Goal: Task Accomplishment & Management: Manage account settings

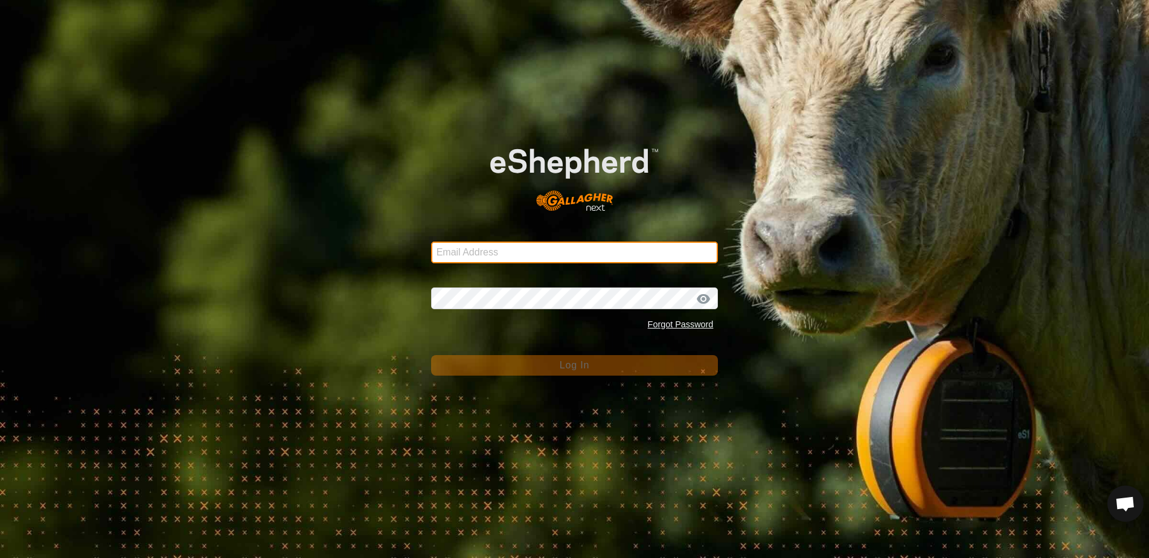
type input "[EMAIL_ADDRESS][DOMAIN_NAME]"
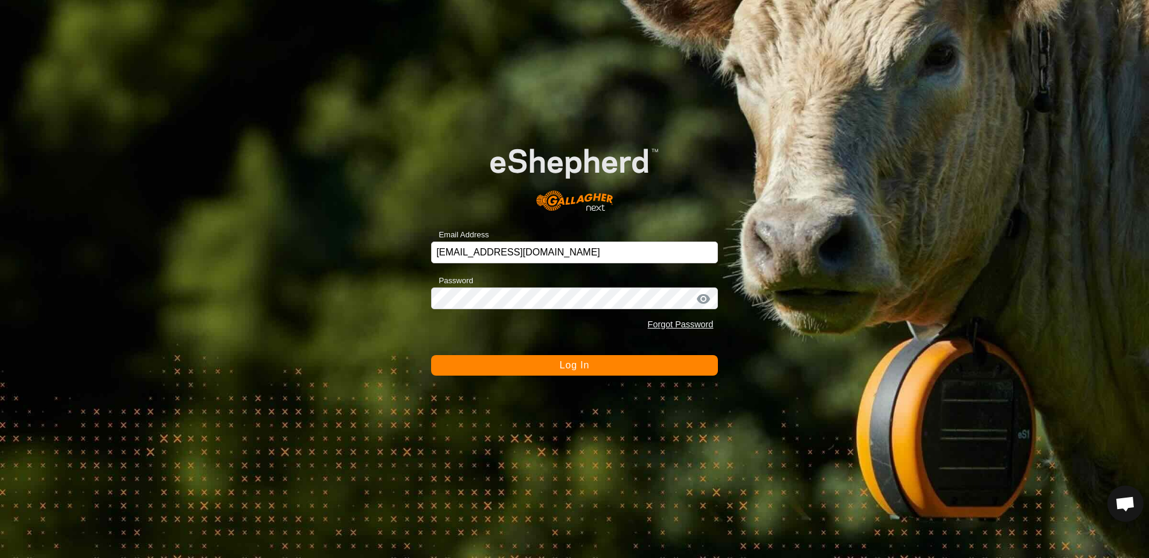
click at [565, 369] on span "Log In" at bounding box center [574, 365] width 30 height 10
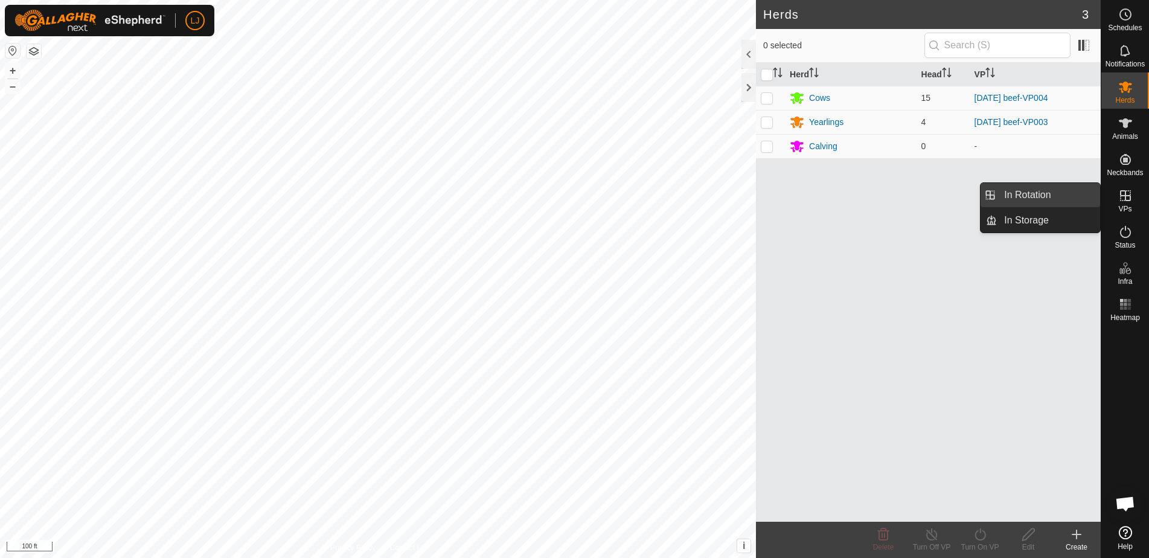
click at [1057, 194] on link "In Rotation" at bounding box center [1047, 195] width 103 height 24
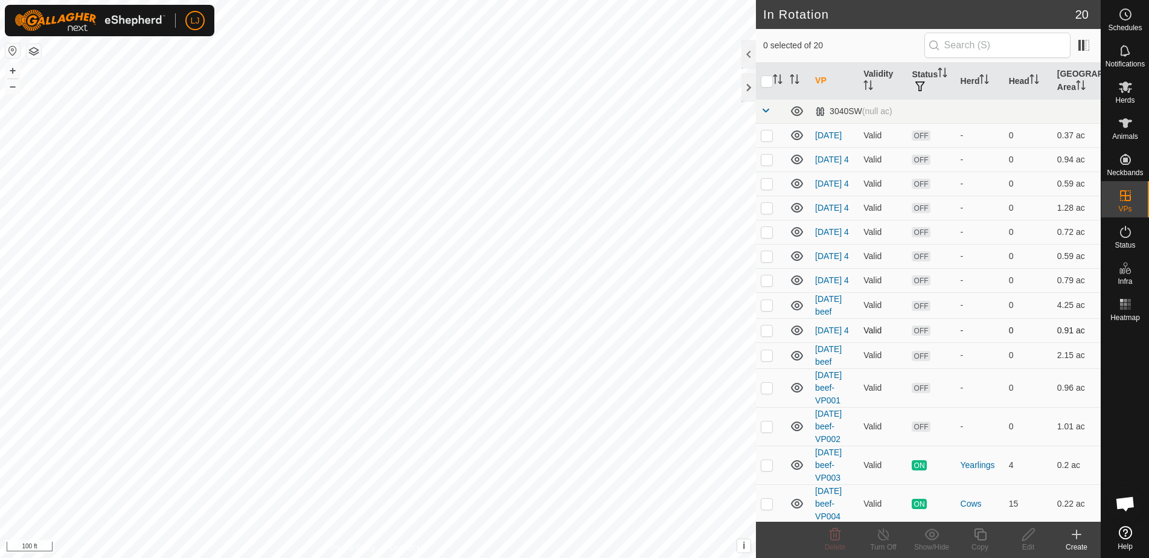
click at [769, 335] on p-checkbox at bounding box center [766, 330] width 12 height 10
checkbox input "false"
checkbox input "true"
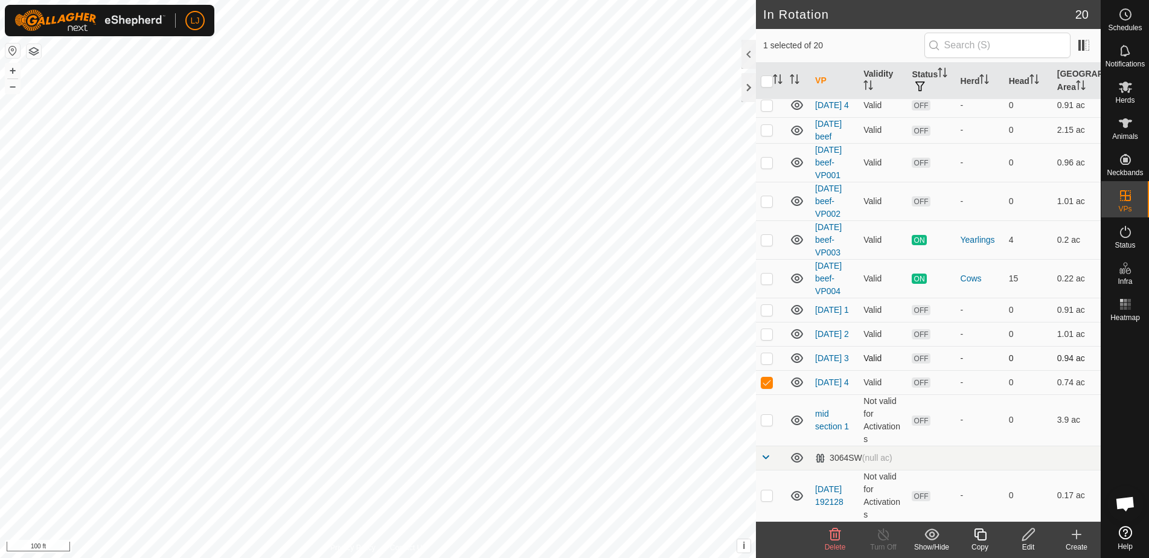
scroll to position [247, 0]
click at [984, 543] on div "Copy" at bounding box center [979, 546] width 48 height 11
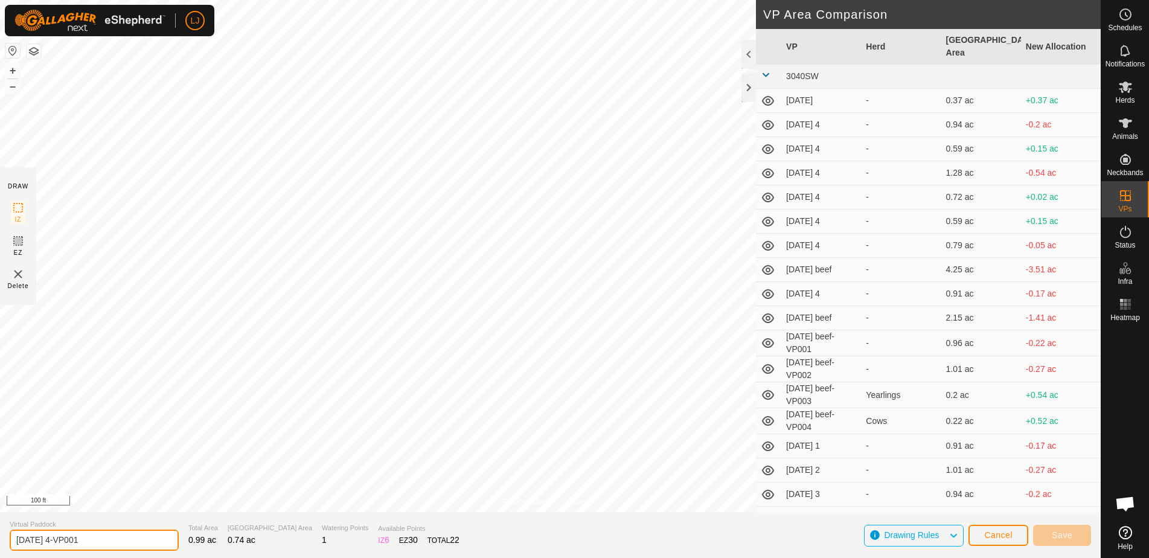
drag, startPoint x: 54, startPoint y: 541, endPoint x: 188, endPoint y: 540, distance: 133.4
click at [188, 540] on section "Virtual Paddock [DATE] 4-VP001 Total Area 0.99 ac Grazing Area 0.74 ac Watering…" at bounding box center [550, 535] width 1100 height 46
type input "[DATE] 1"
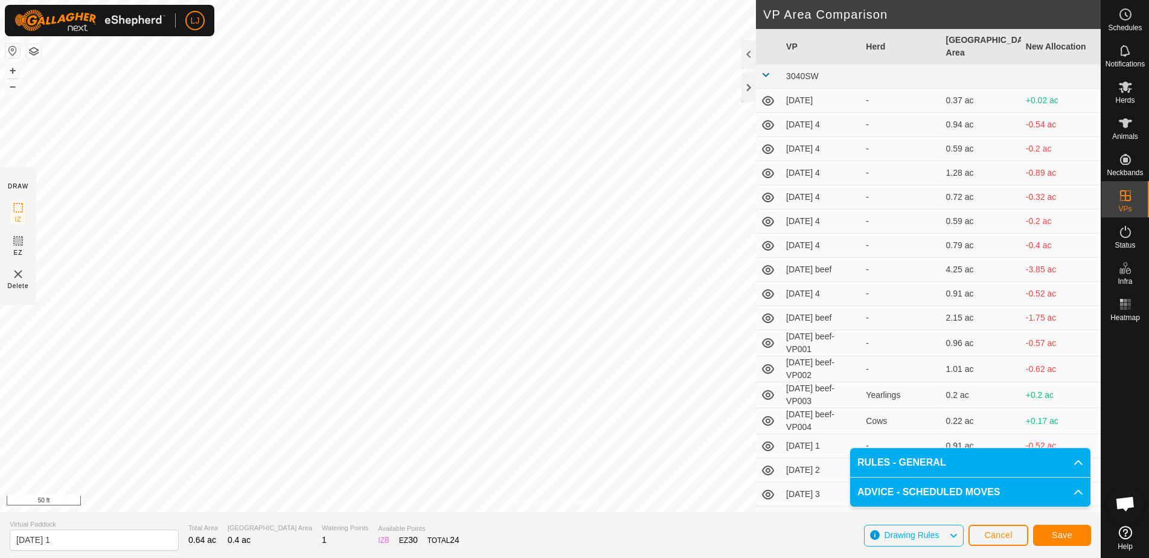
scroll to position [56, 0]
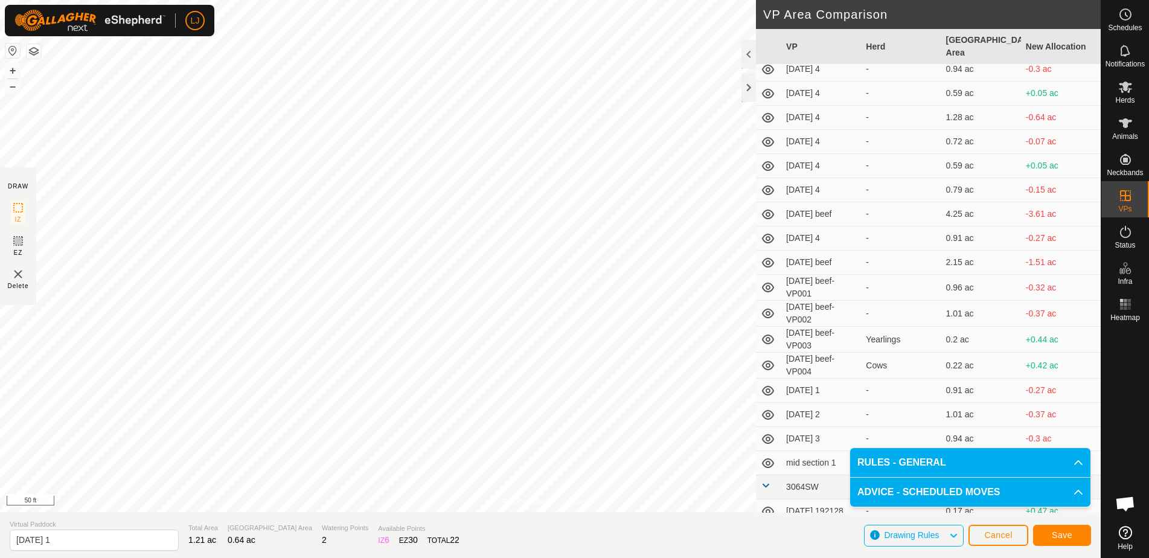
click at [1053, 532] on span "Save" at bounding box center [1061, 535] width 21 height 10
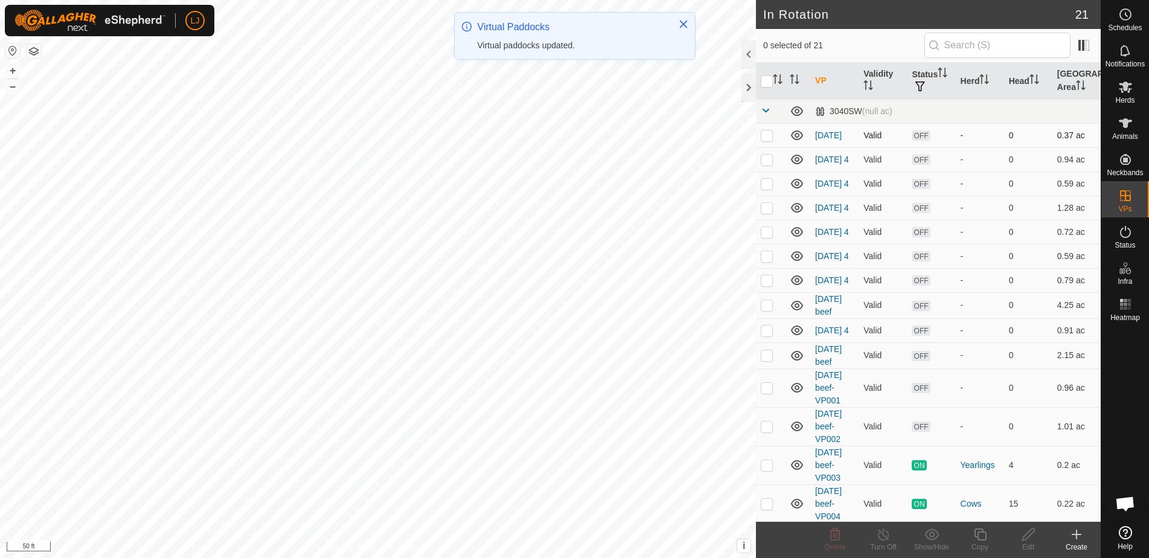
click at [770, 139] on p-checkbox at bounding box center [766, 135] width 12 height 10
checkbox input "true"
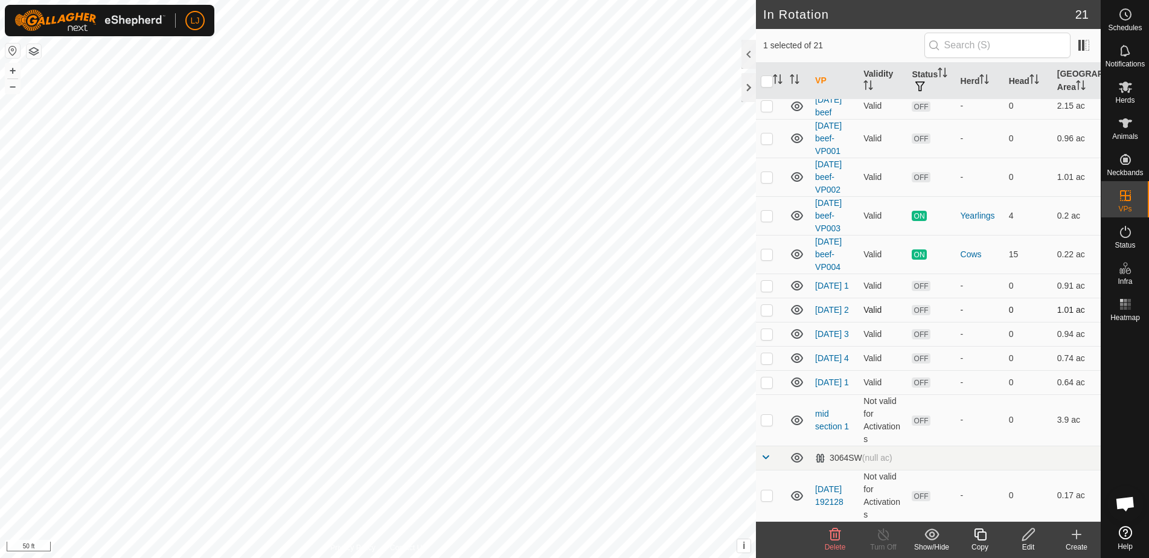
scroll to position [273, 0]
click at [765, 385] on p-checkbox at bounding box center [766, 382] width 12 height 10
click at [764, 383] on p-checkbox at bounding box center [766, 382] width 12 height 10
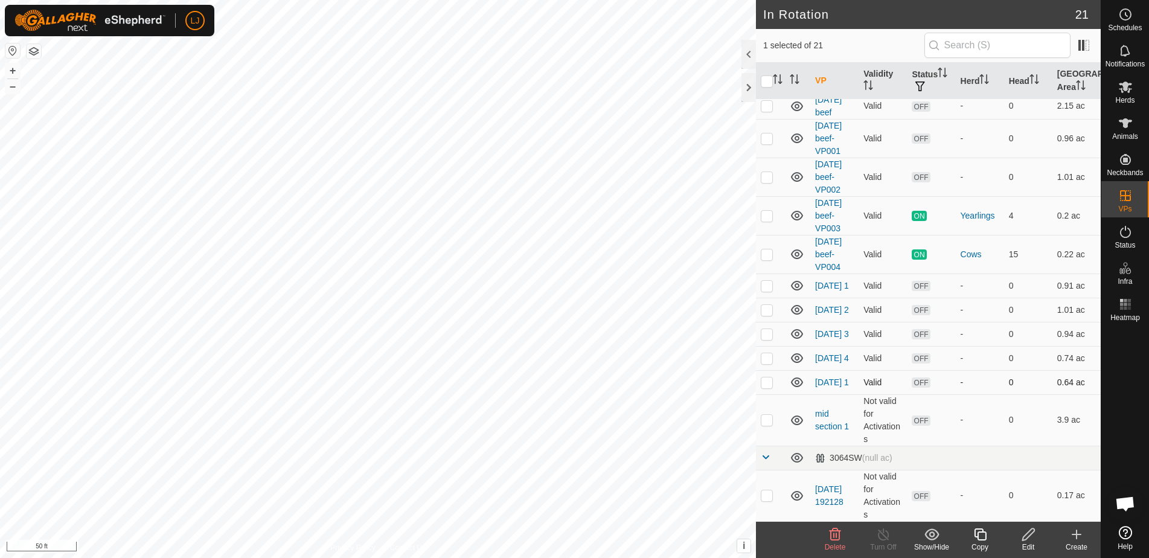
click at [764, 383] on p-checkbox at bounding box center [766, 382] width 12 height 10
checkbox input "false"
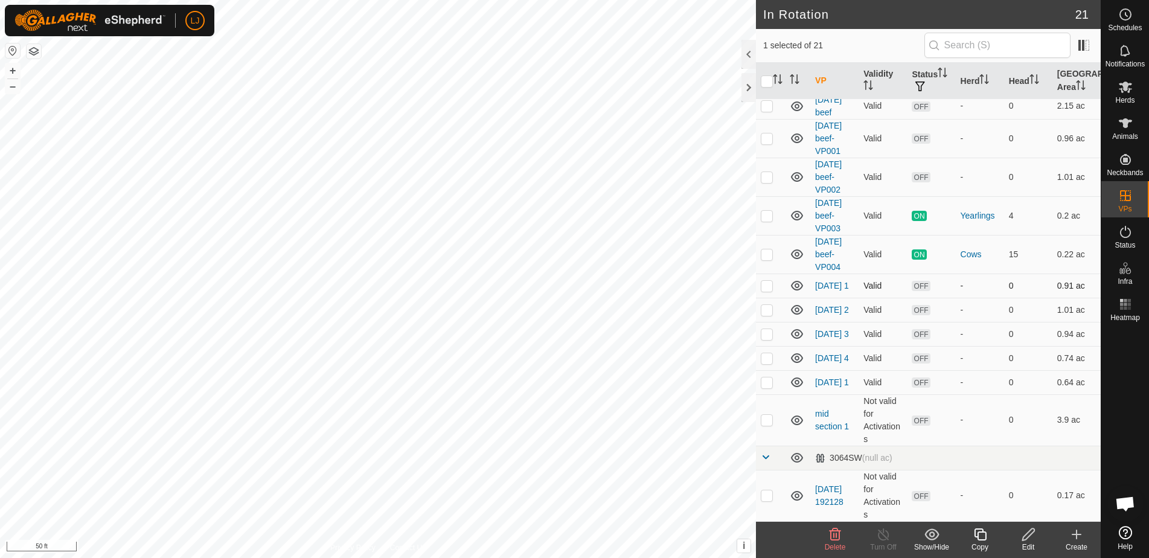
click at [765, 281] on p-checkbox at bounding box center [766, 286] width 12 height 10
checkbox input "true"
drag, startPoint x: 771, startPoint y: 307, endPoint x: 767, endPoint y: 313, distance: 6.9
click at [771, 307] on p-checkbox at bounding box center [766, 310] width 12 height 10
checkbox input "true"
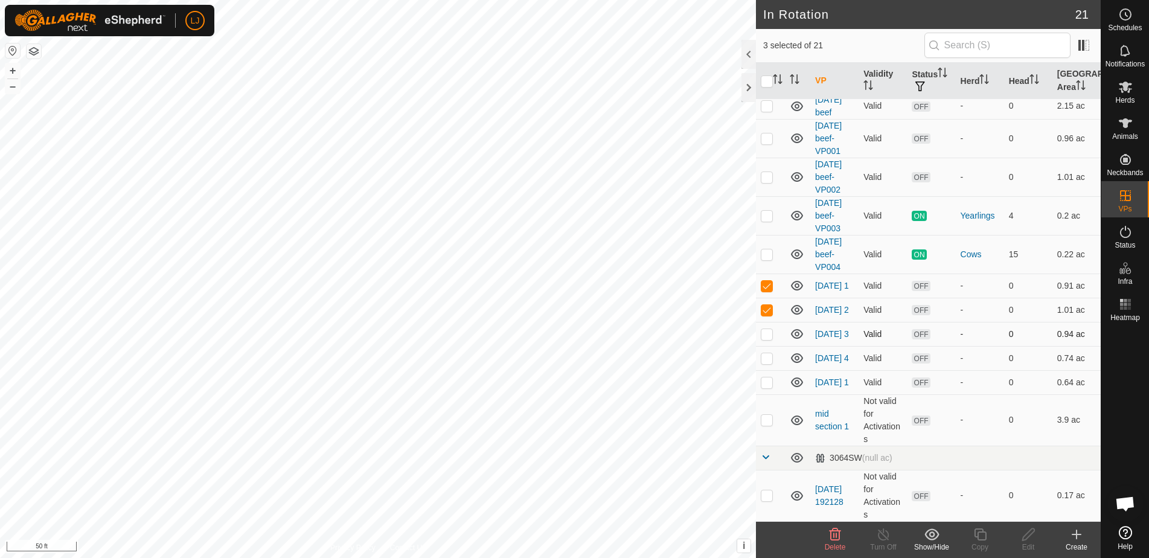
click at [763, 329] on p-checkbox at bounding box center [766, 334] width 12 height 10
checkbox input "true"
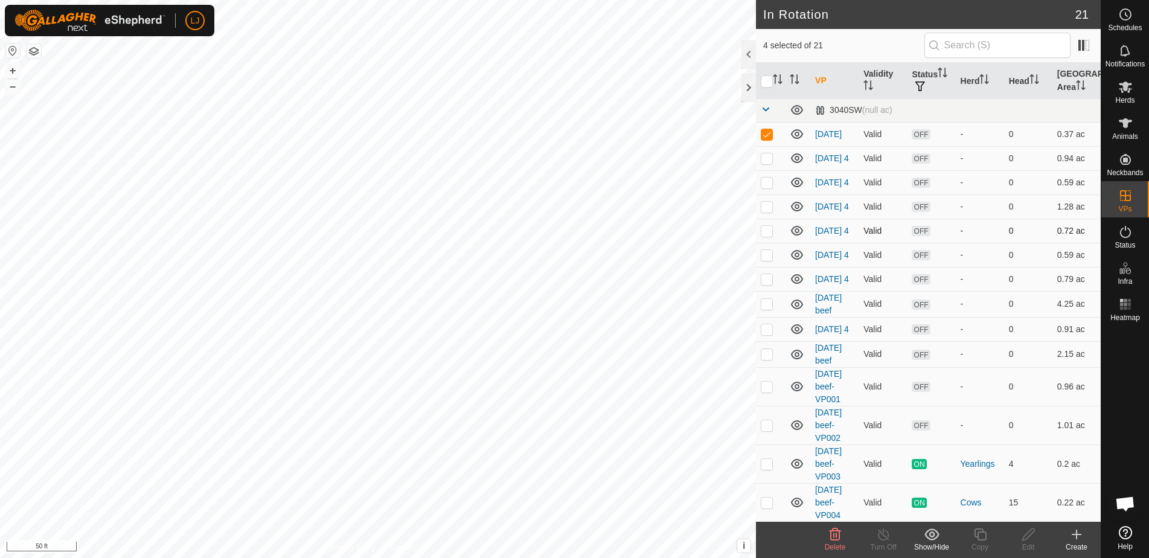
scroll to position [0, 0]
click at [768, 132] on p-checkbox at bounding box center [766, 135] width 12 height 10
checkbox input "false"
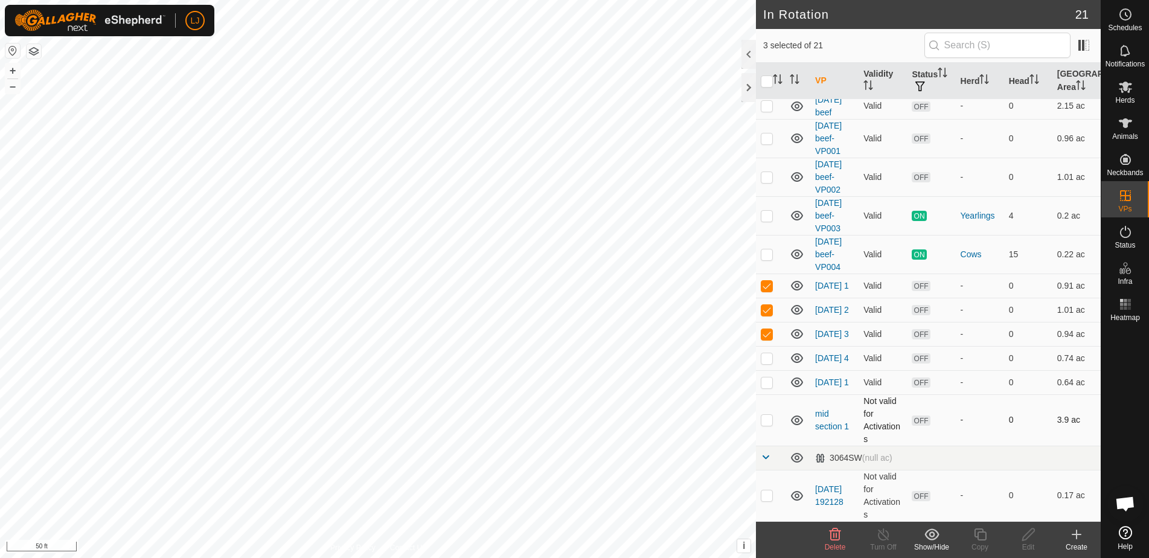
scroll to position [273, 0]
click at [768, 357] on p-checkbox at bounding box center [766, 358] width 12 height 10
checkbox input "false"
click at [839, 535] on icon at bounding box center [834, 534] width 11 height 12
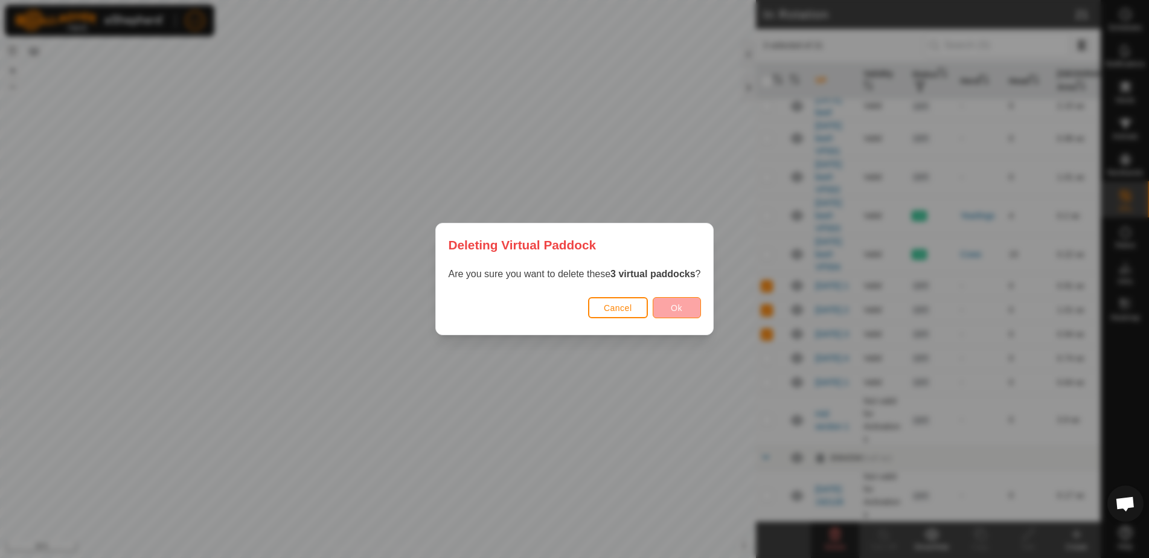
click at [677, 310] on span "Ok" at bounding box center [676, 308] width 11 height 10
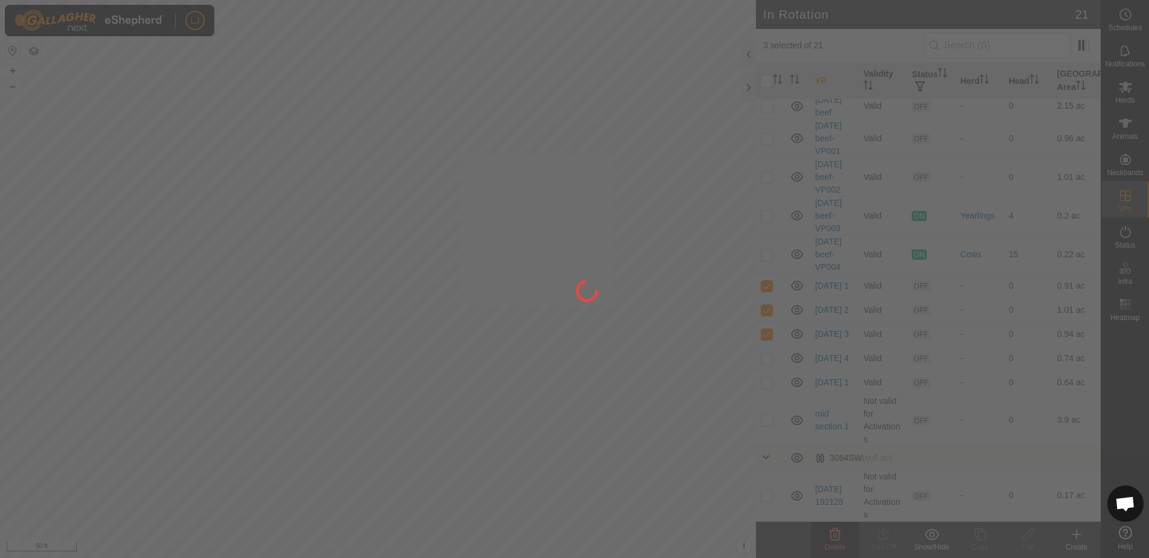
checkbox input "false"
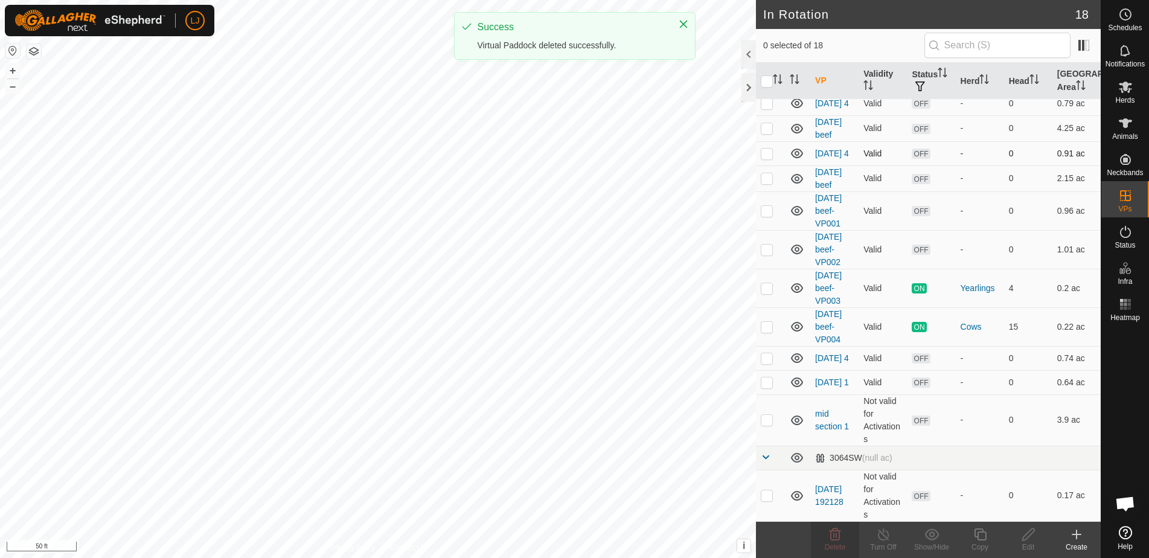
scroll to position [196, 0]
click at [768, 124] on p-checkbox at bounding box center [766, 128] width 12 height 10
checkbox input "true"
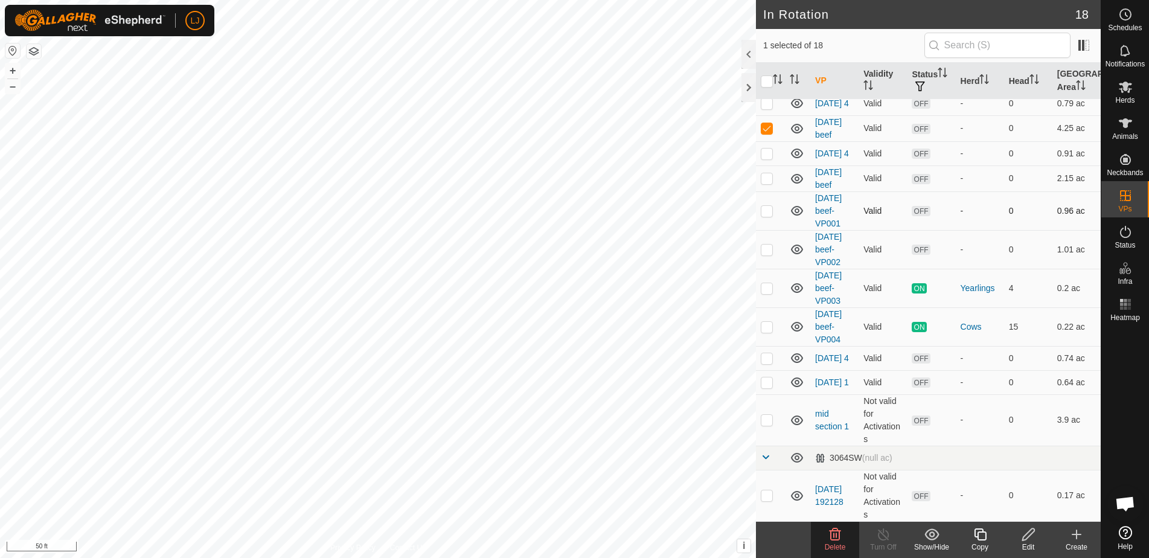
click at [770, 206] on p-checkbox at bounding box center [766, 211] width 12 height 10
checkbox input "true"
click at [771, 181] on td at bounding box center [770, 178] width 29 height 26
checkbox input "true"
click at [841, 537] on icon at bounding box center [834, 534] width 14 height 14
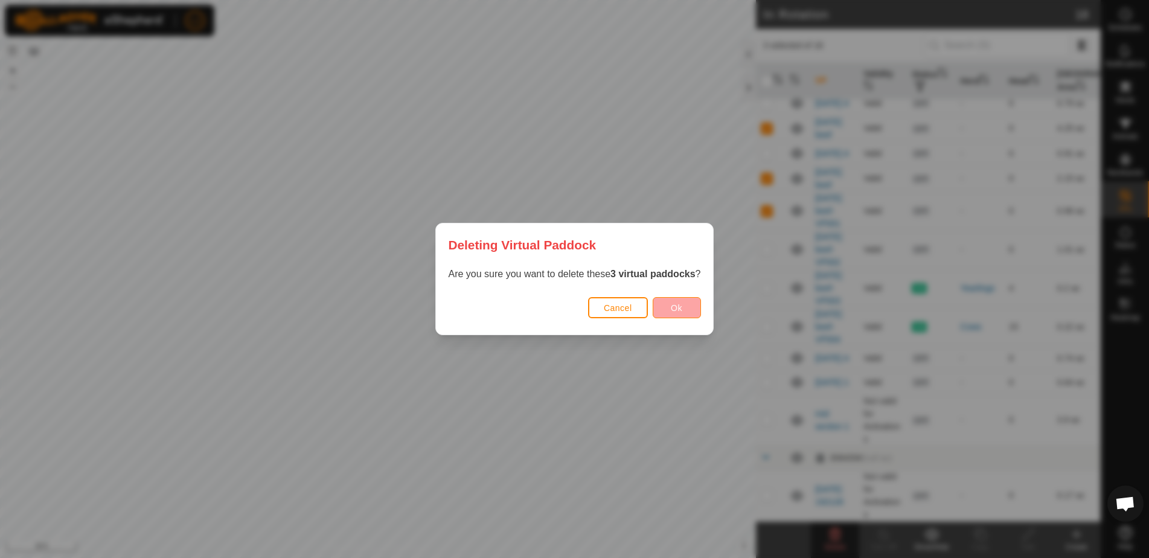
click at [666, 310] on button "Ok" at bounding box center [676, 307] width 48 height 21
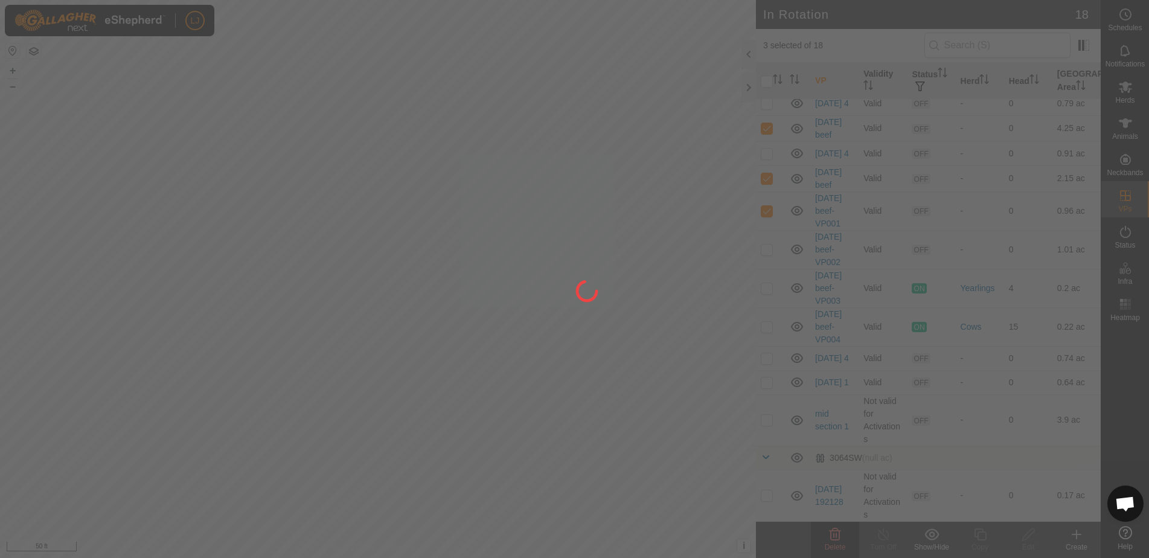
checkbox input "false"
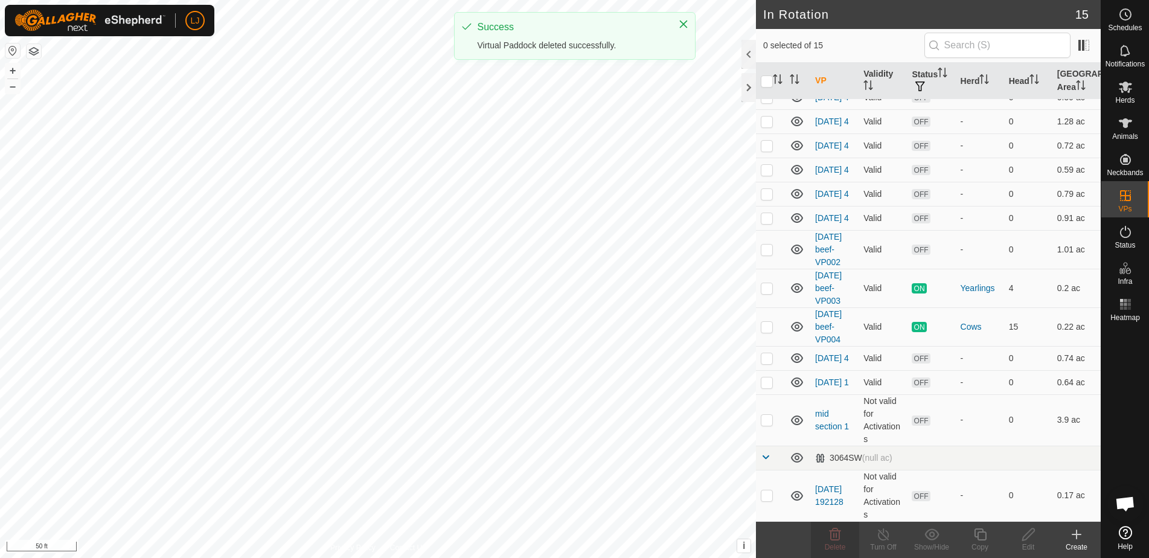
scroll to position [105, 0]
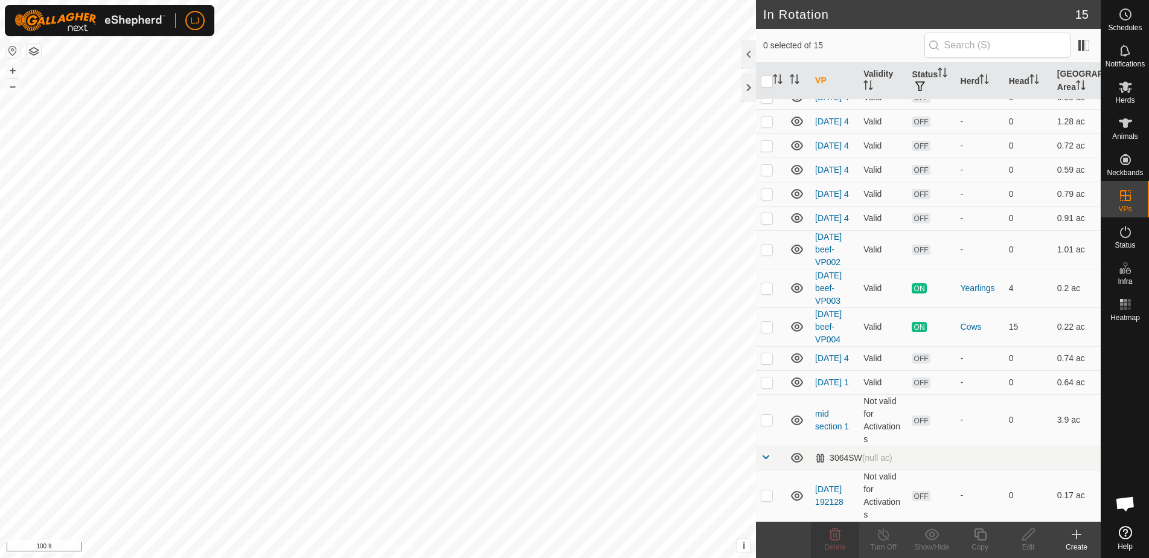
click at [1075, 532] on icon at bounding box center [1076, 534] width 14 height 14
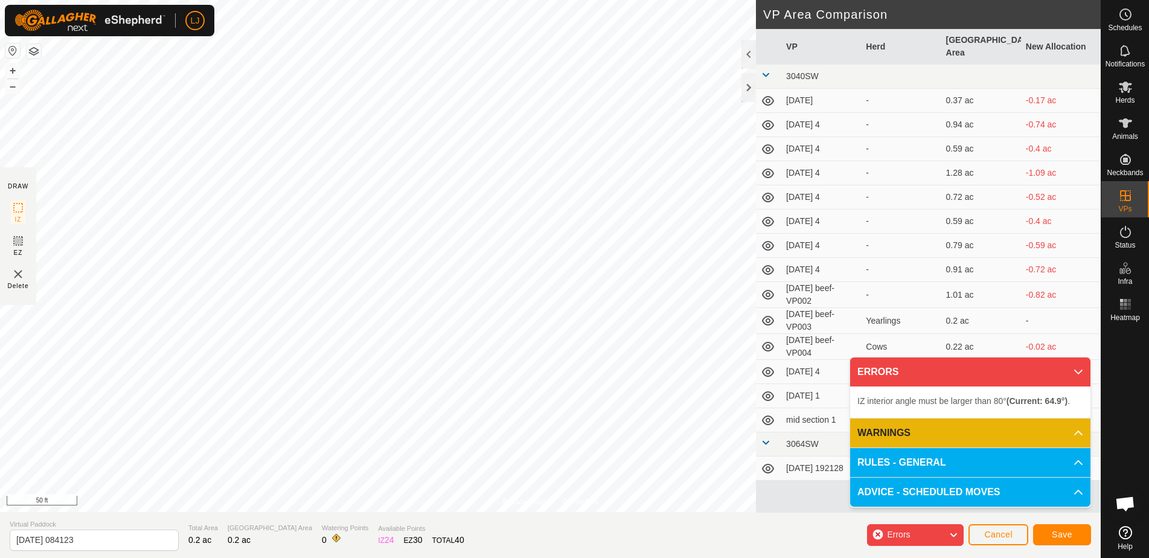
click at [1008, 534] on span "Cancel" at bounding box center [998, 534] width 28 height 10
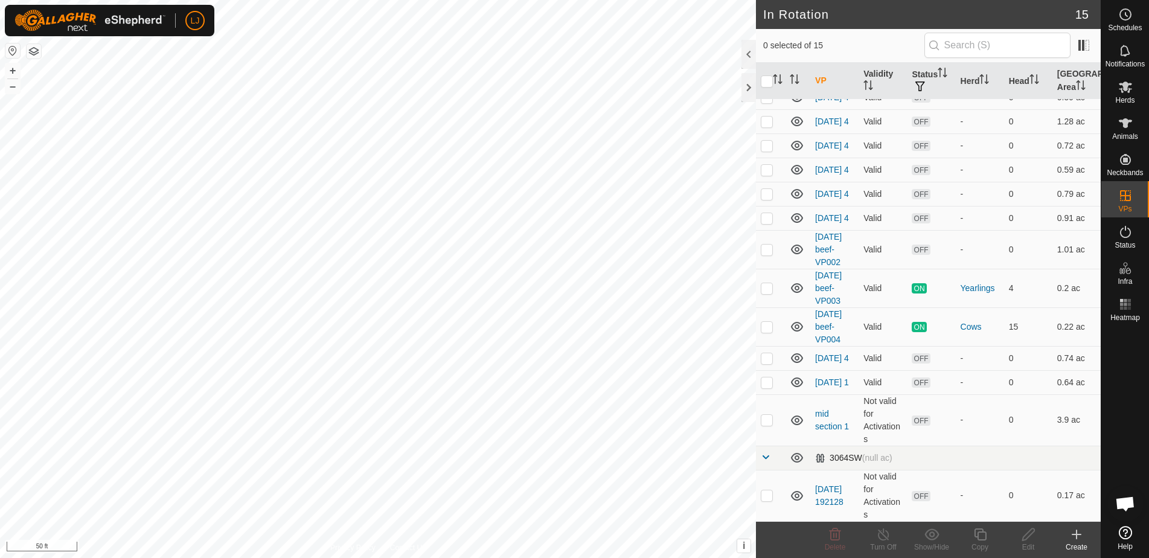
scroll to position [105, 0]
click at [765, 380] on p-checkbox at bounding box center [766, 382] width 12 height 10
checkbox input "true"
click at [1028, 538] on icon at bounding box center [1028, 534] width 15 height 14
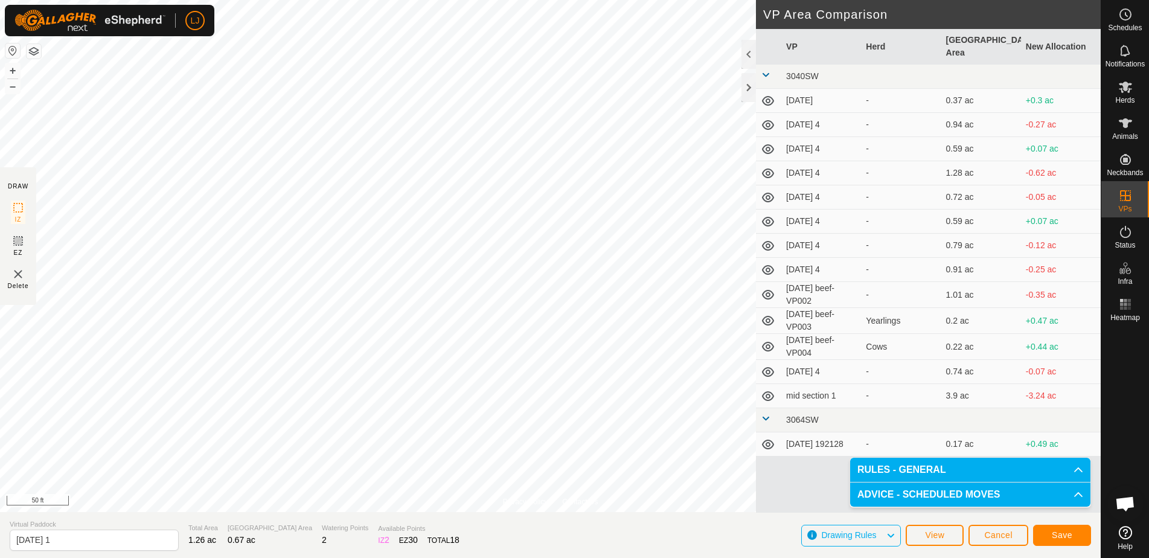
click at [1048, 532] on button "Save" at bounding box center [1062, 534] width 58 height 21
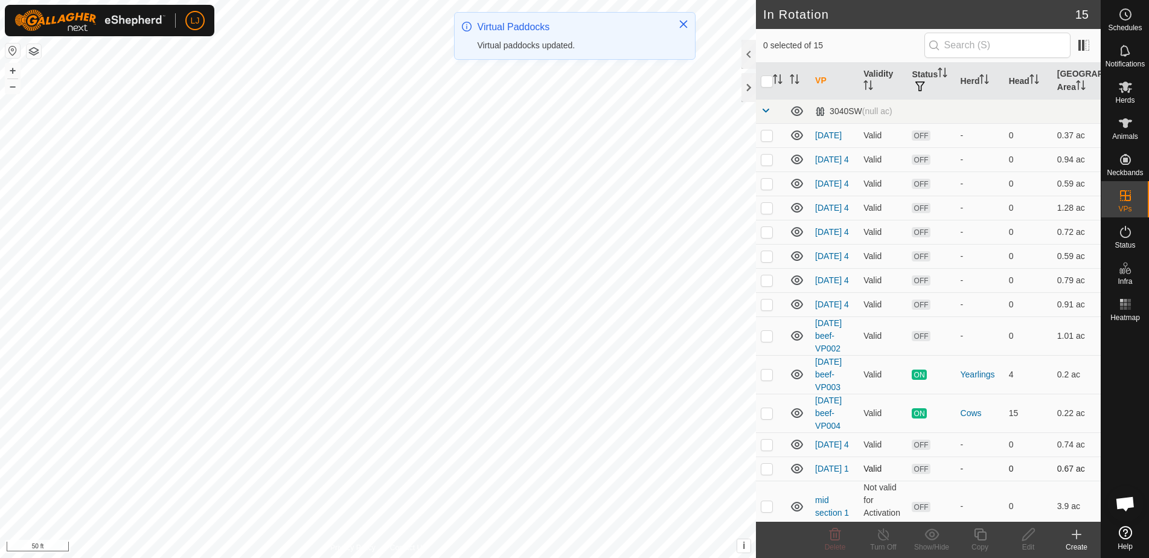
click at [762, 473] on p-checkbox at bounding box center [766, 469] width 12 height 10
checkbox input "true"
click at [985, 540] on icon at bounding box center [980, 534] width 12 height 12
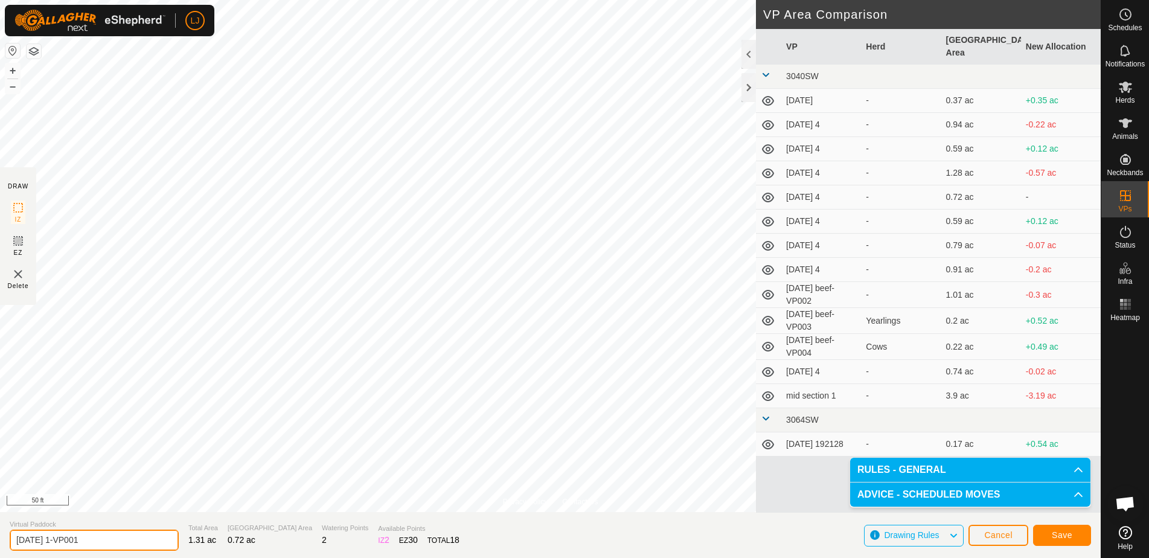
drag, startPoint x: 63, startPoint y: 543, endPoint x: 173, endPoint y: 549, distance: 110.0
click at [171, 549] on section "Virtual Paddock [DATE] 1-VP001 Total Area 1.31 ac Grazing Area 0.72 ac Watering…" at bounding box center [550, 535] width 1100 height 46
type input "[DATE] 2"
click at [1065, 537] on span "Save" at bounding box center [1061, 535] width 21 height 10
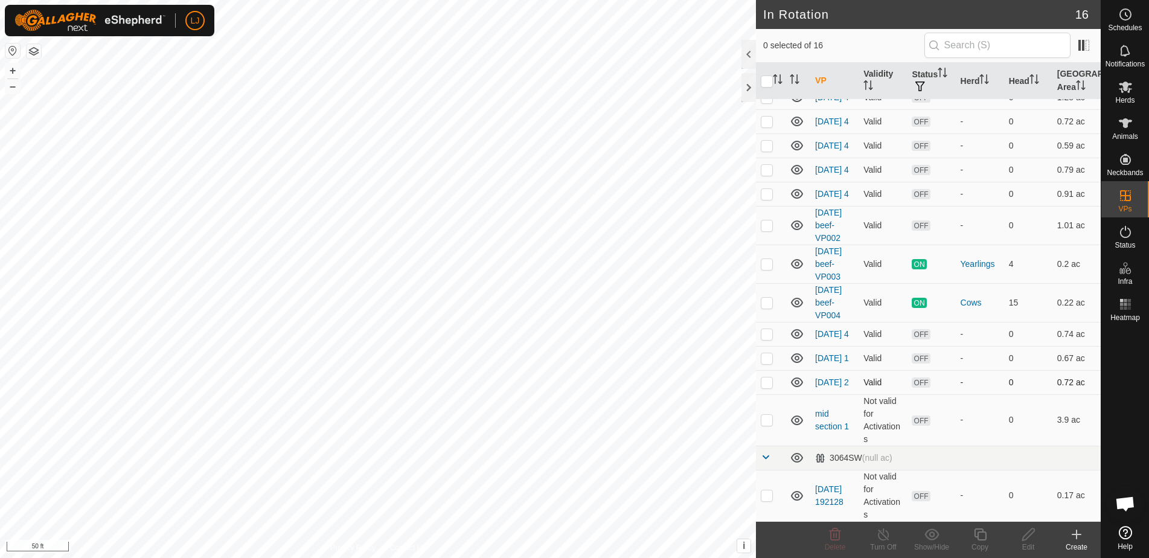
scroll to position [131, 0]
click at [768, 384] on p-checkbox at bounding box center [766, 382] width 12 height 10
checkbox input "true"
click at [975, 542] on div "Copy" at bounding box center [979, 546] width 48 height 11
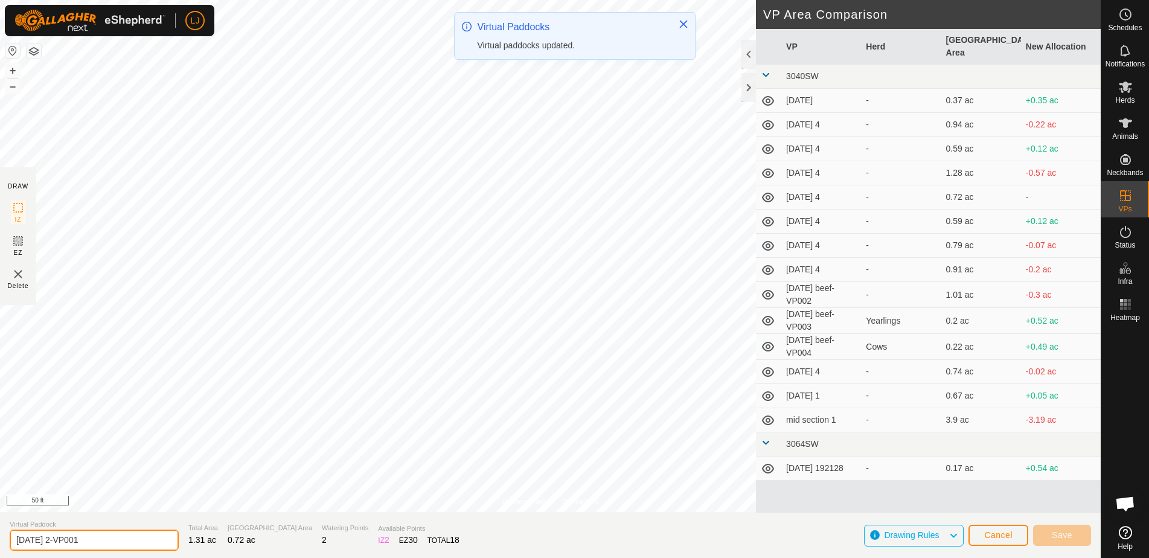
drag, startPoint x: 63, startPoint y: 541, endPoint x: 319, endPoint y: 561, distance: 256.7
click at [319, 557] on html "LJ Schedules Notifications Herds Animals Neckbands VPs Status Infra Heatmap Hel…" at bounding box center [574, 279] width 1149 height 558
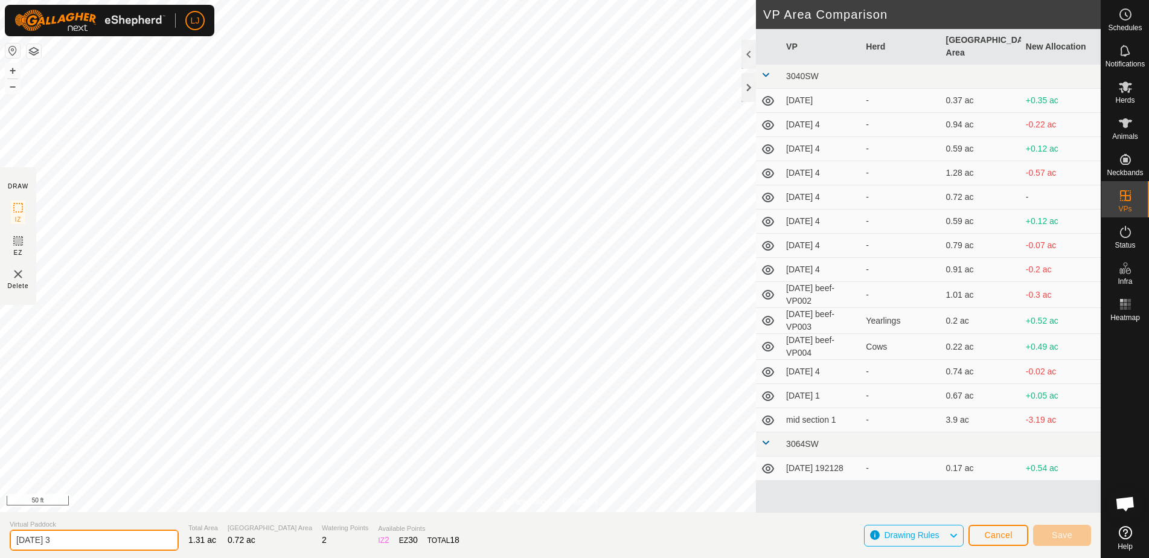
type input "[DATE] 3"
click at [1061, 538] on span "Save" at bounding box center [1061, 535] width 21 height 10
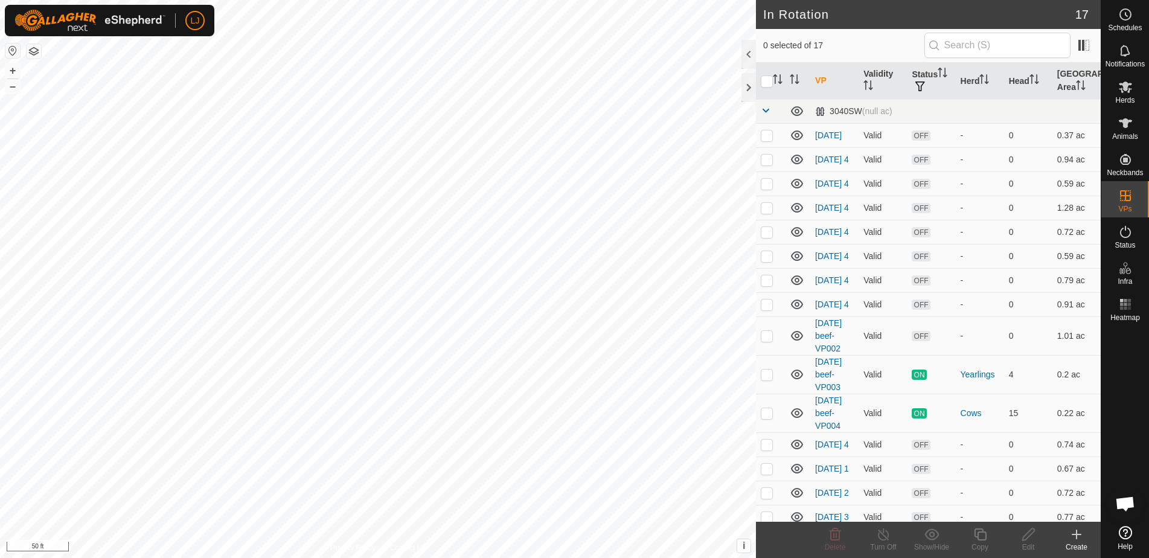
click at [764, 512] on p-checkbox at bounding box center [766, 517] width 12 height 10
checkbox input "true"
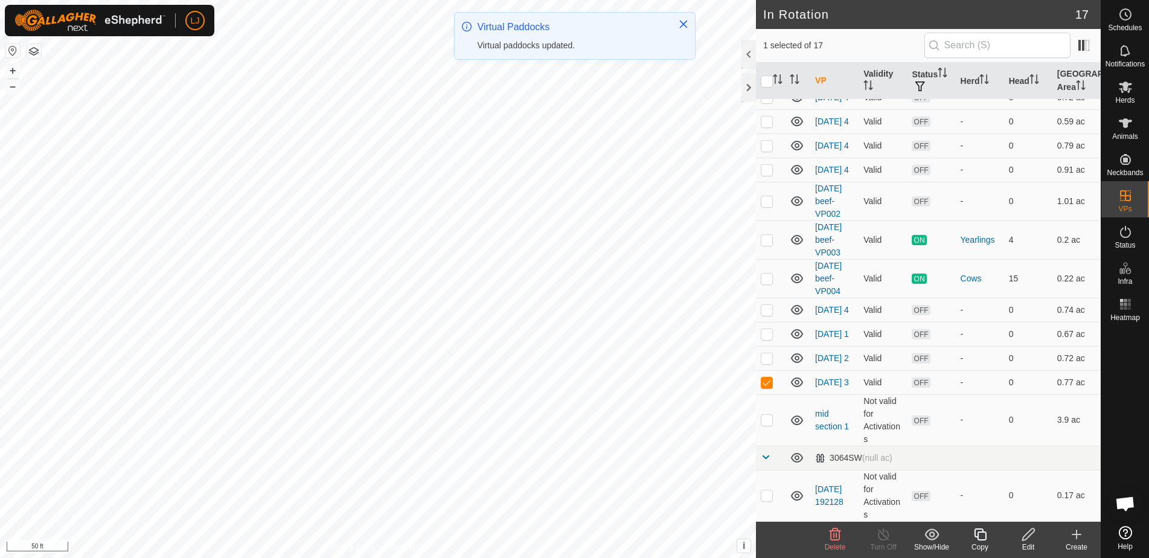
click at [977, 547] on div "Copy" at bounding box center [979, 546] width 48 height 11
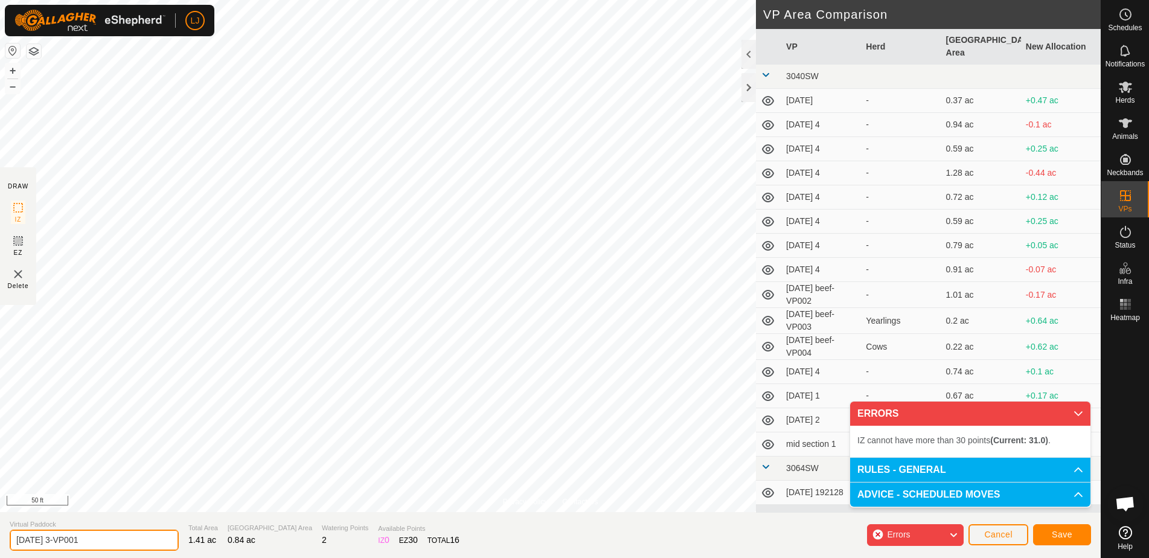
drag, startPoint x: 62, startPoint y: 543, endPoint x: 132, endPoint y: 543, distance: 70.0
click at [132, 543] on input "[DATE] 3-VP001" at bounding box center [94, 539] width 169 height 21
type input "[DATE] 4"
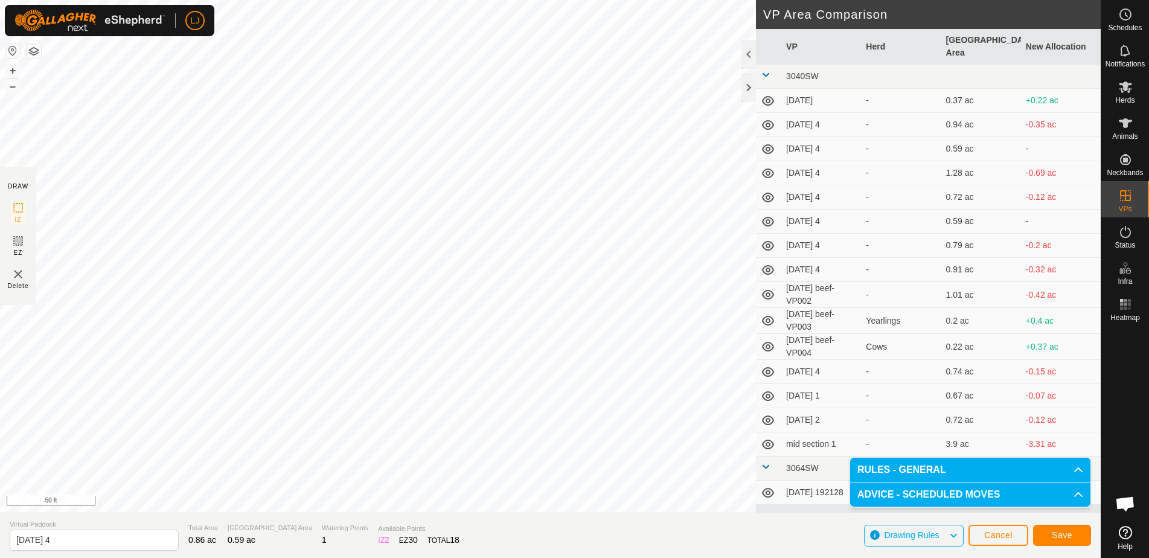
click at [1057, 538] on span "Save" at bounding box center [1061, 535] width 21 height 10
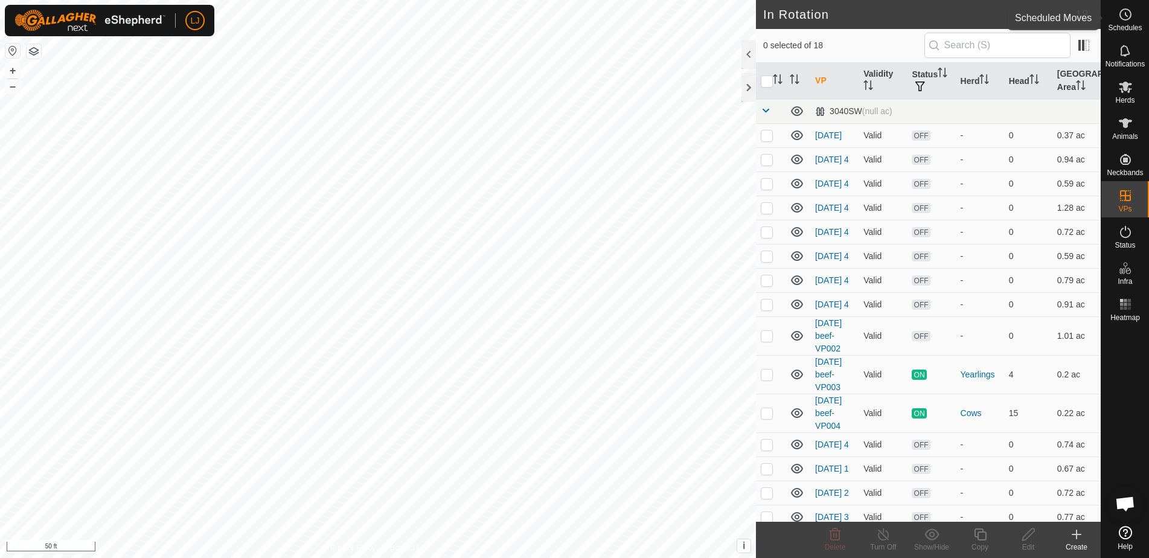
click at [1123, 23] on es-schedule-vp-svg-icon at bounding box center [1125, 14] width 22 height 19
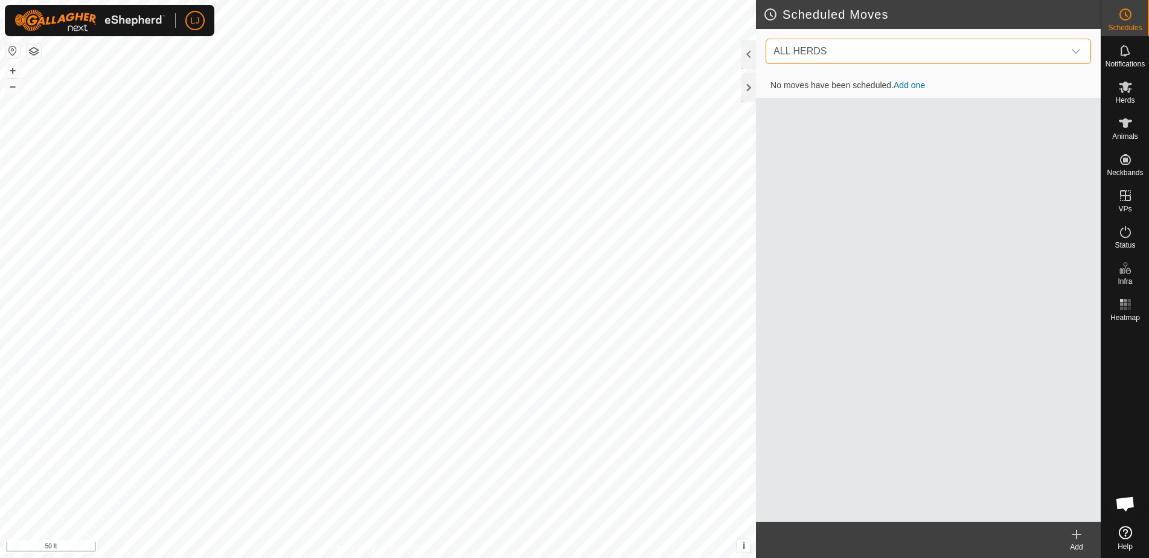
click at [808, 62] on span "ALL HERDS" at bounding box center [915, 51] width 295 height 24
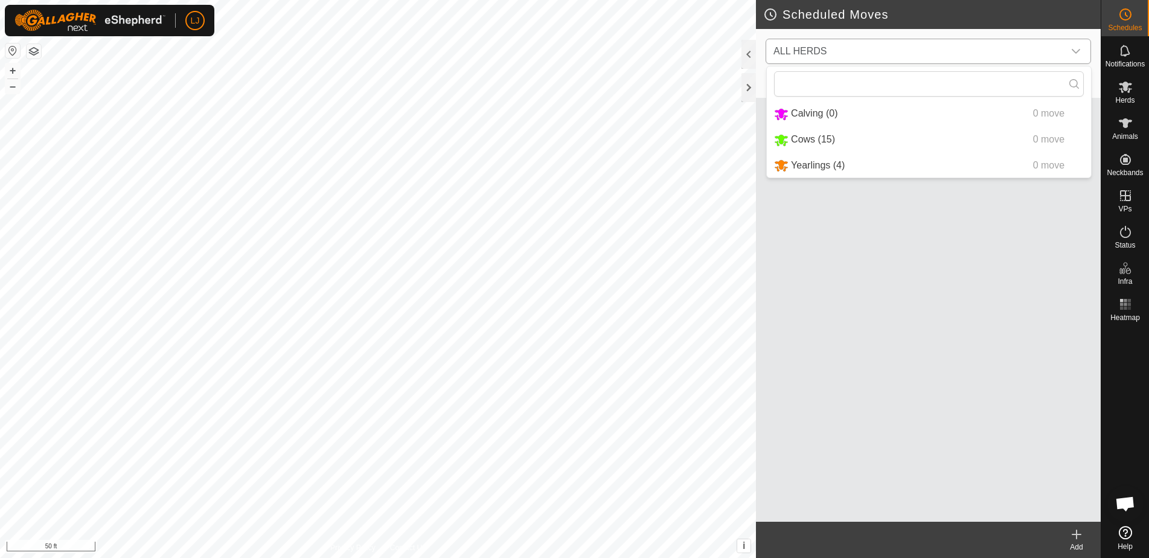
click at [836, 139] on li "Cows (15) 0 move" at bounding box center [929, 139] width 324 height 25
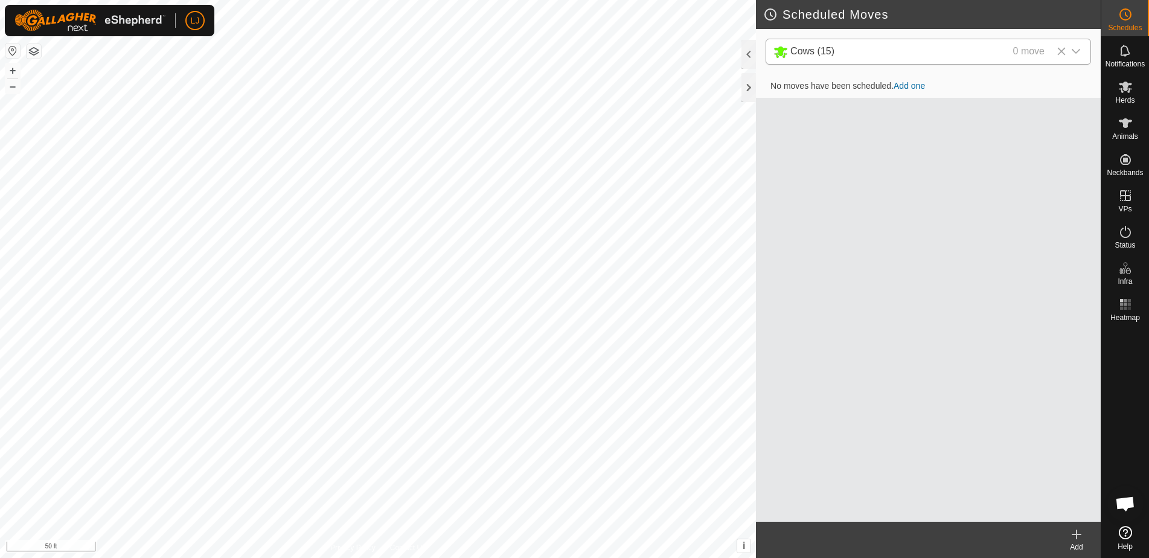
click at [1077, 536] on icon at bounding box center [1076, 534] width 14 height 14
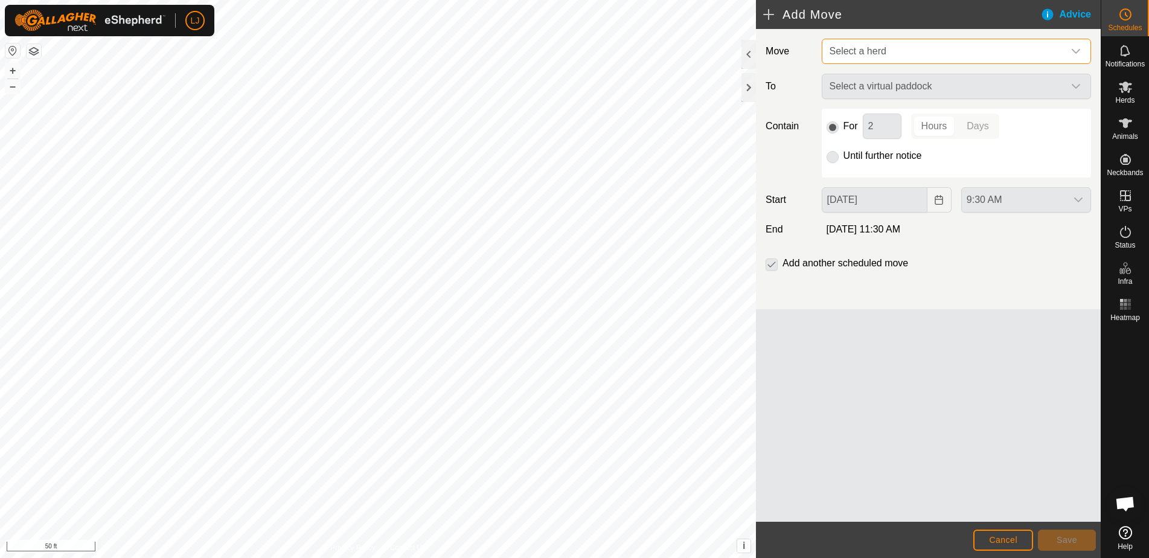
click at [862, 51] on span "Select a herd" at bounding box center [857, 51] width 57 height 10
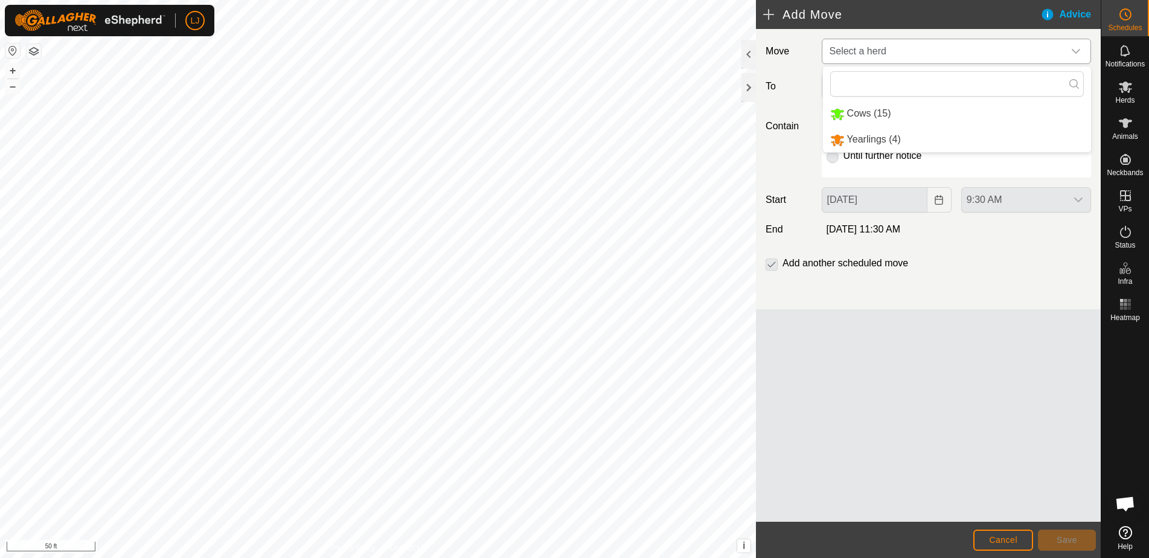
click at [895, 107] on li "Cows (15)" at bounding box center [957, 113] width 268 height 25
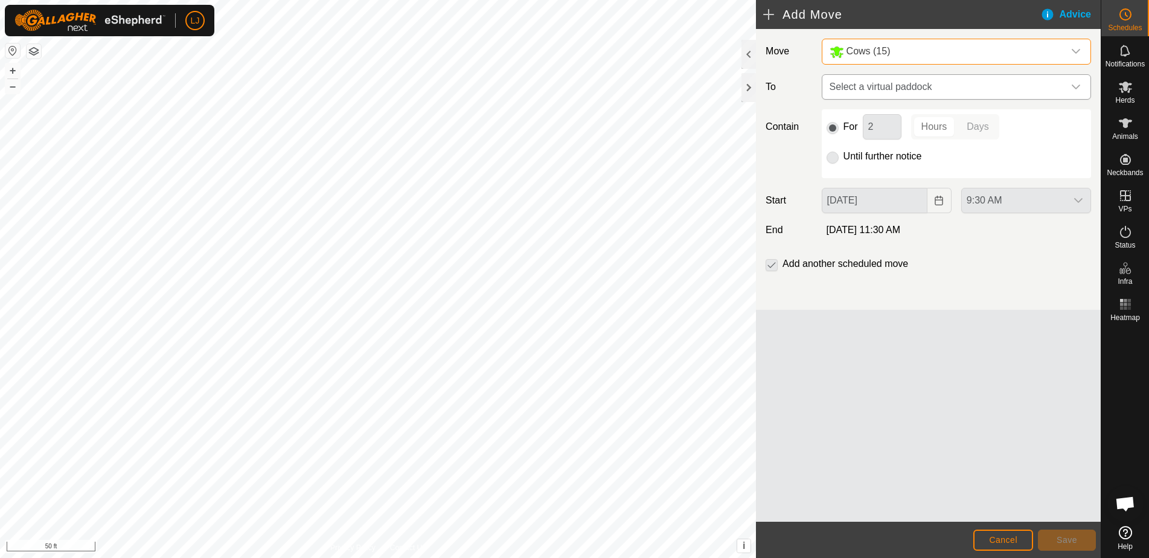
drag, startPoint x: 894, startPoint y: 89, endPoint x: 1059, endPoint y: 86, distance: 164.8
click at [894, 89] on span "Select a virtual paddock" at bounding box center [943, 87] width 239 height 24
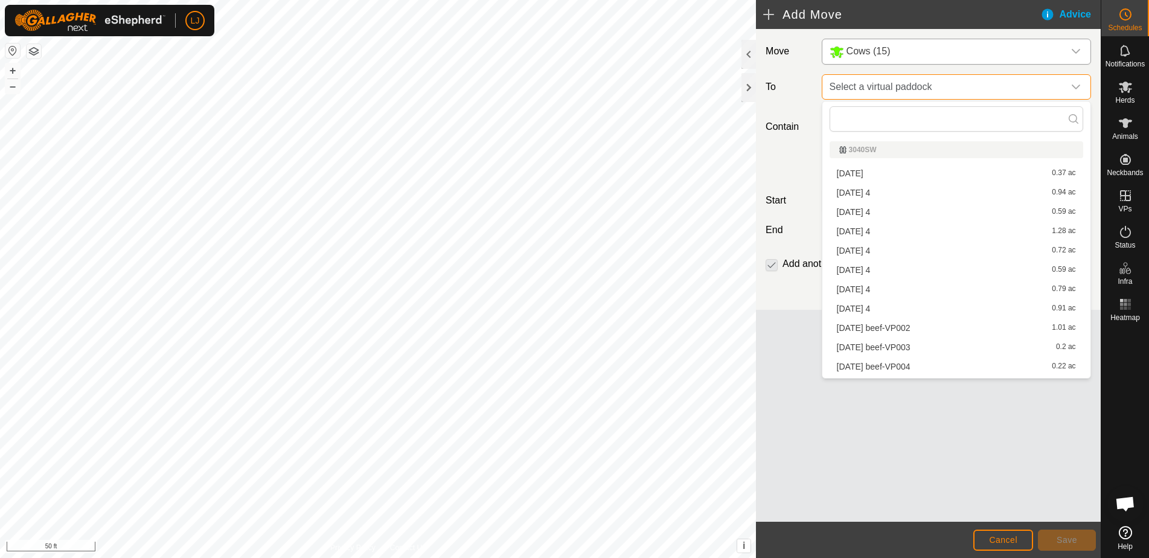
drag, startPoint x: 1059, startPoint y: 86, endPoint x: 888, endPoint y: 80, distance: 170.9
click at [1059, 86] on span "Select a virtual paddock" at bounding box center [943, 87] width 239 height 24
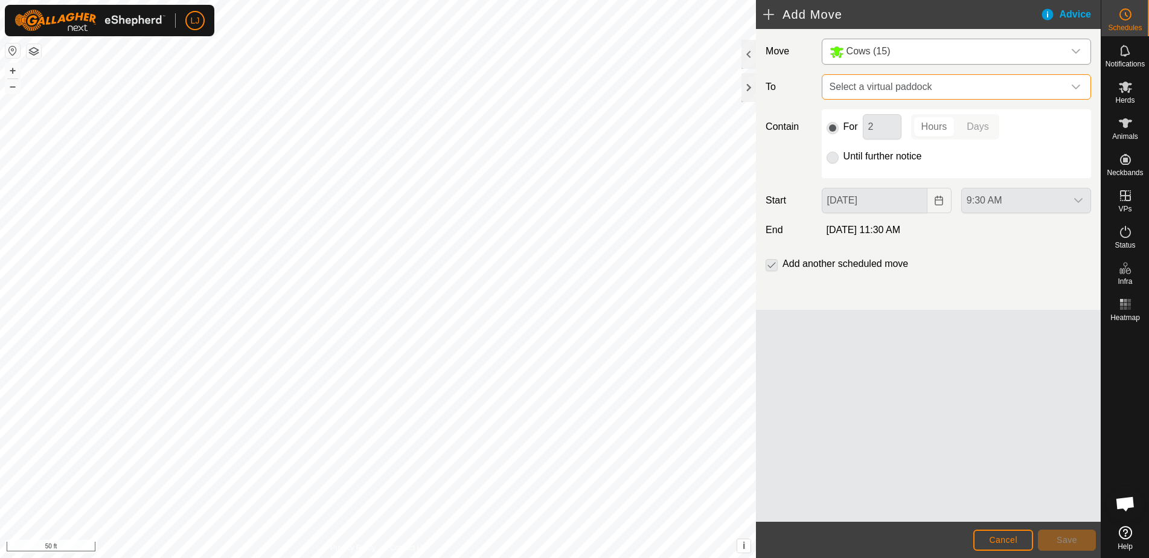
click at [888, 80] on span "Select a virtual paddock" at bounding box center [943, 87] width 239 height 24
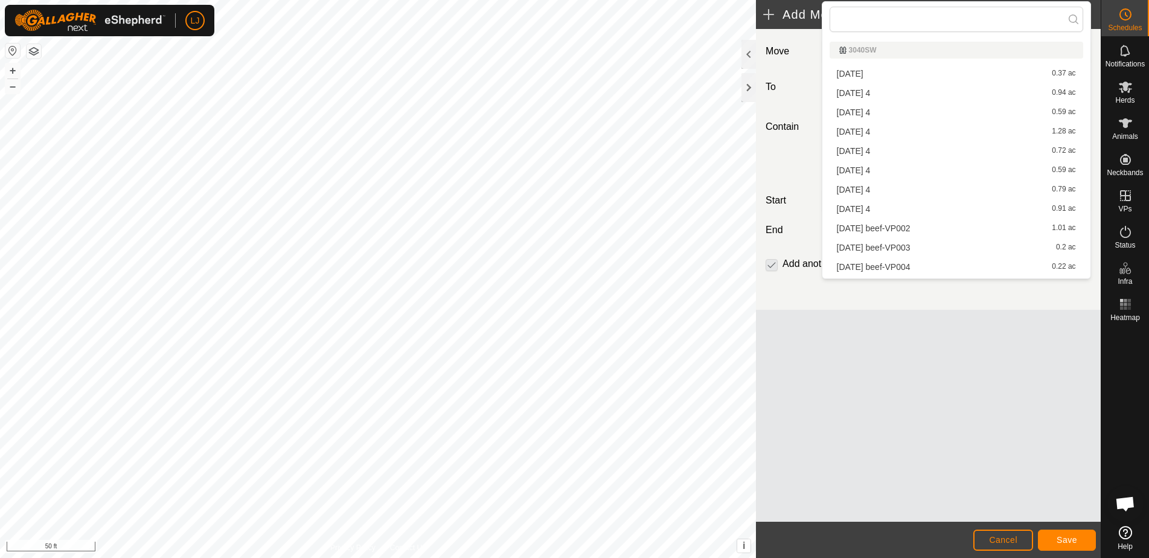
drag, startPoint x: 888, startPoint y: 80, endPoint x: 1009, endPoint y: 74, distance: 120.9
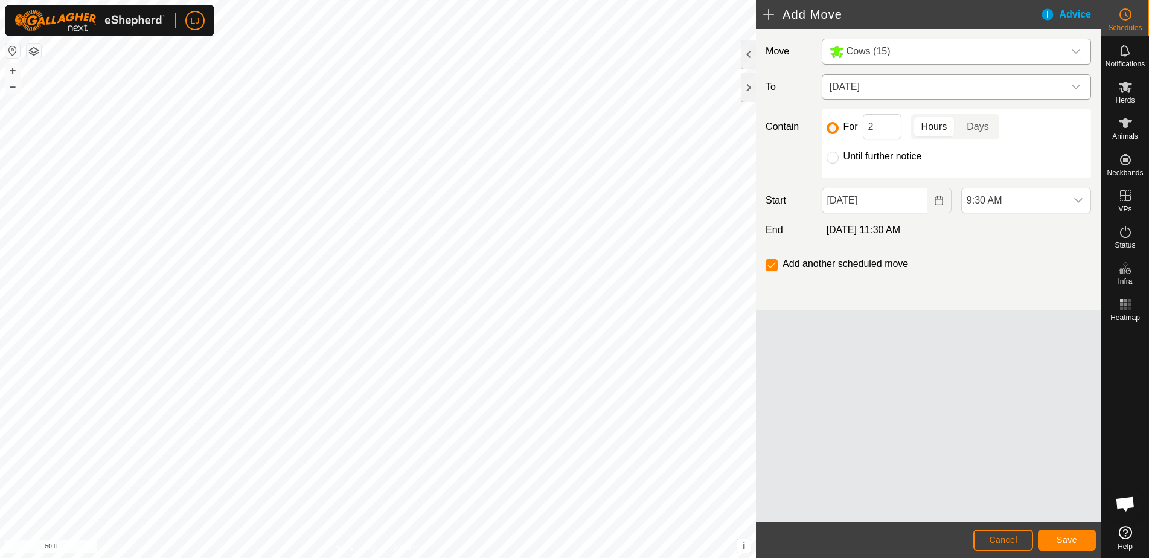
click at [901, 93] on span "[DATE]" at bounding box center [943, 87] width 239 height 24
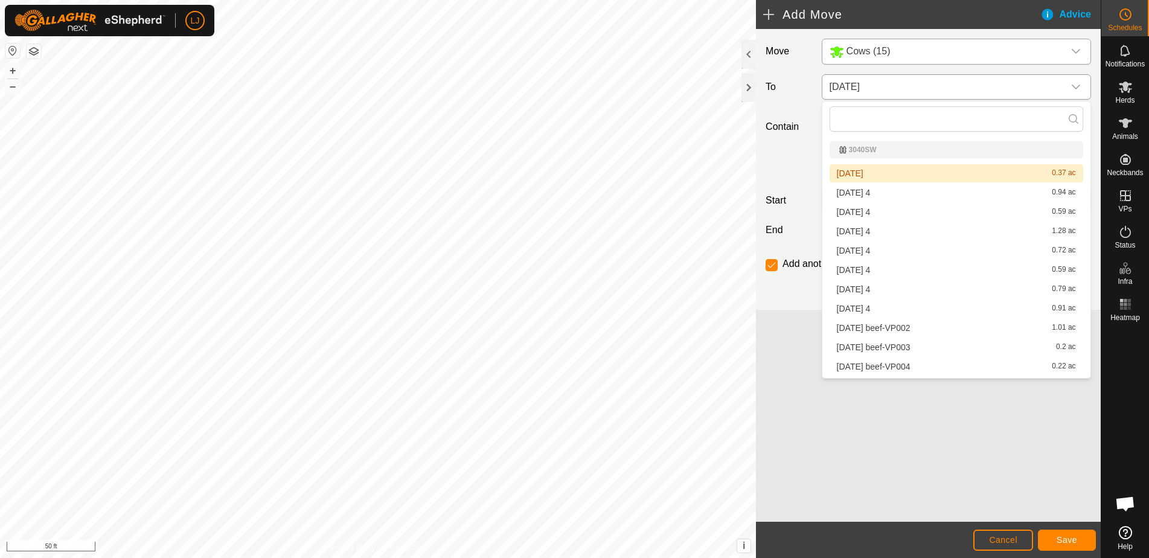
click at [1078, 88] on icon "dropdown trigger" at bounding box center [1076, 87] width 10 height 10
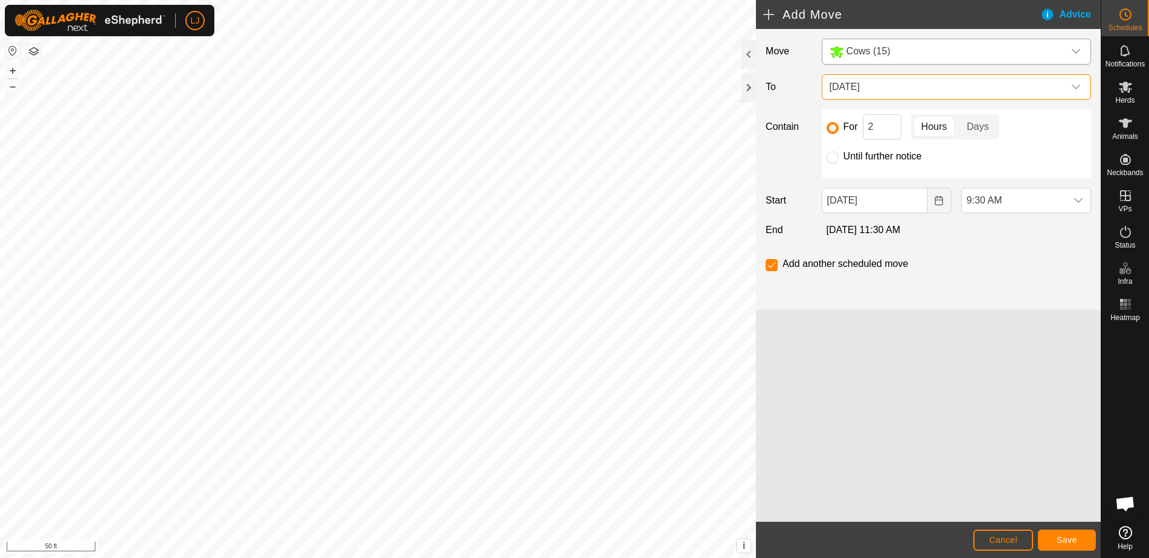
click at [1077, 86] on icon "dropdown trigger" at bounding box center [1075, 86] width 8 height 5
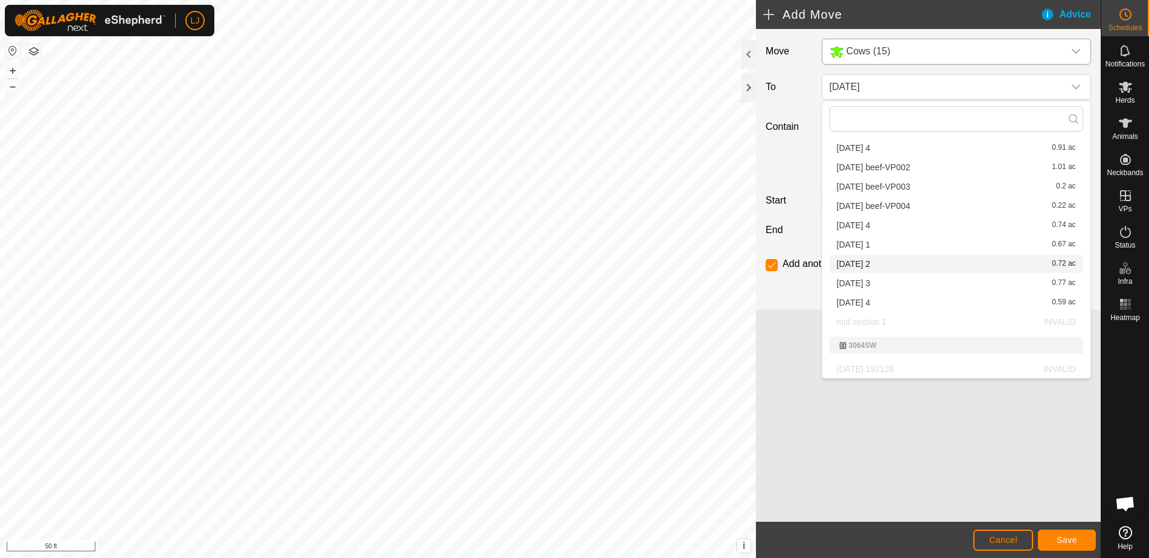
scroll to position [161, 0]
click at [954, 238] on li "[DATE] 1 0.67 ac" at bounding box center [955, 244] width 253 height 18
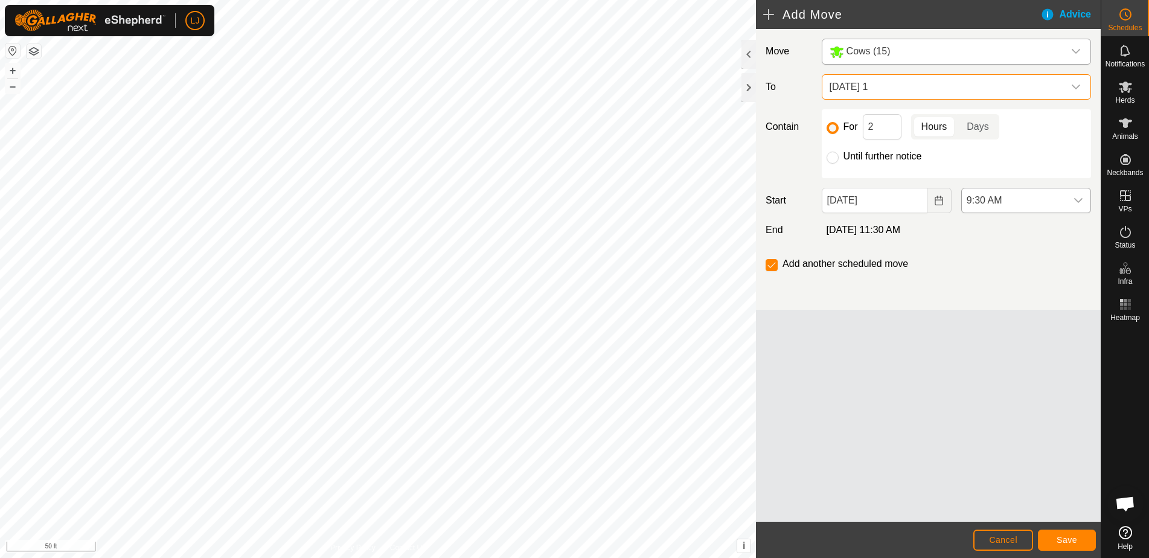
click at [1044, 202] on span "9:30 AM" at bounding box center [1013, 200] width 104 height 24
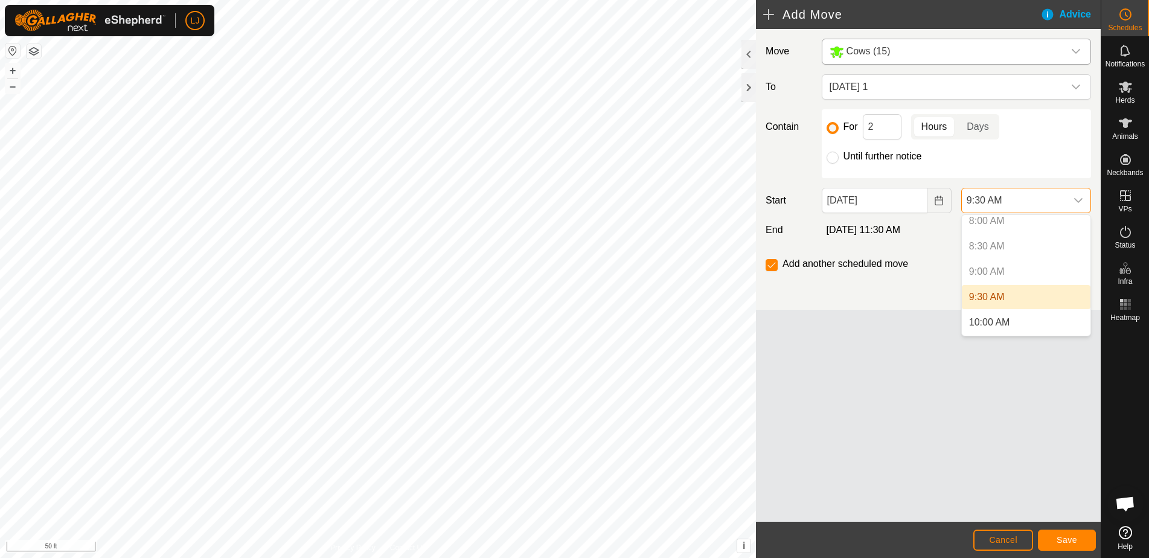
scroll to position [420, 0]
click at [1044, 308] on li "10:00 AM" at bounding box center [1025, 314] width 129 height 24
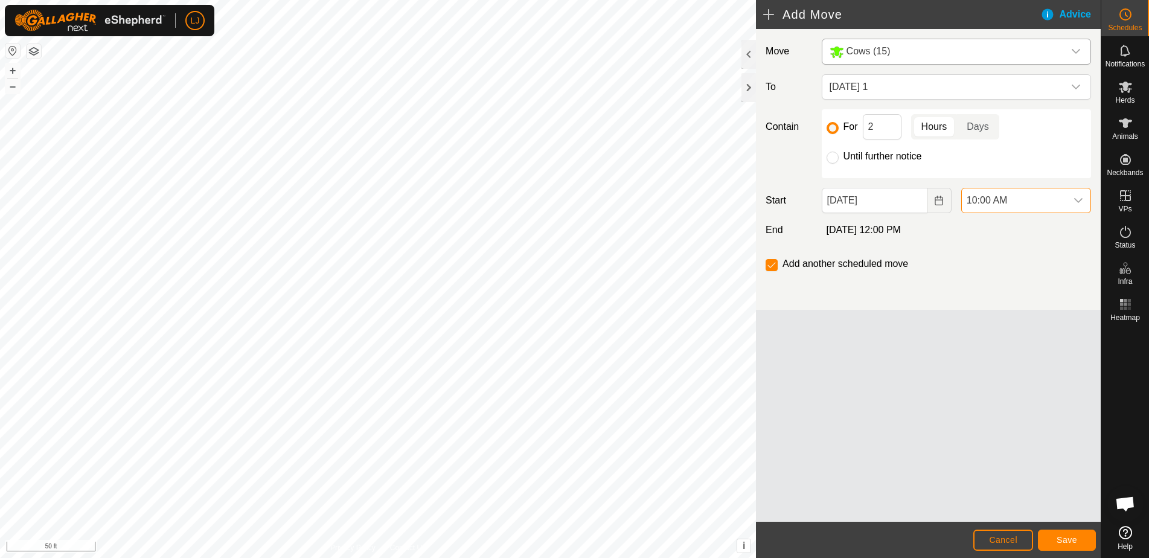
click at [1074, 538] on span "Save" at bounding box center [1066, 540] width 21 height 10
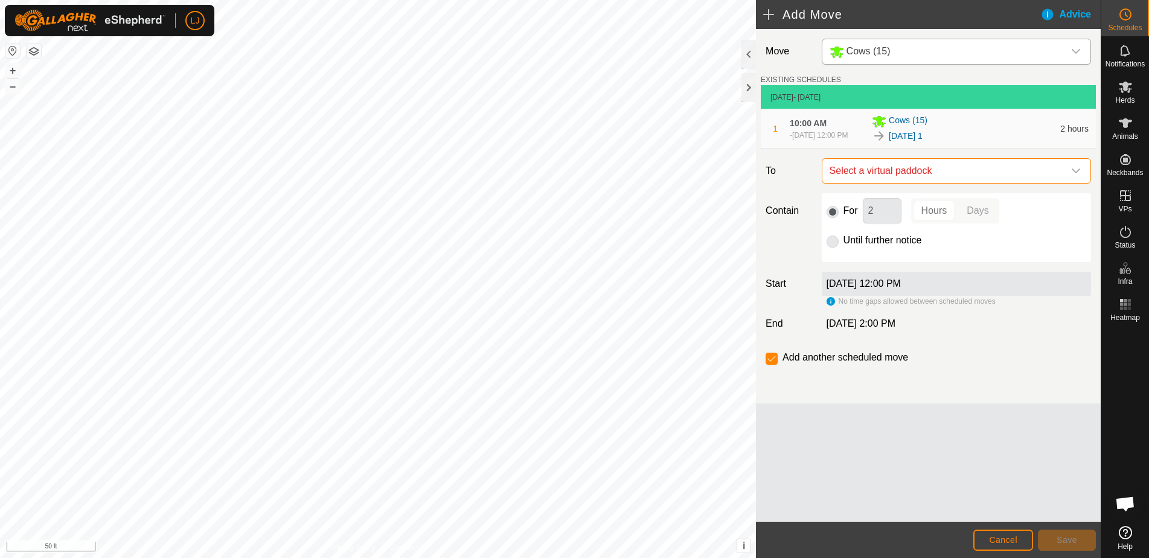
click at [912, 176] on span "Select a virtual paddock" at bounding box center [943, 171] width 239 height 24
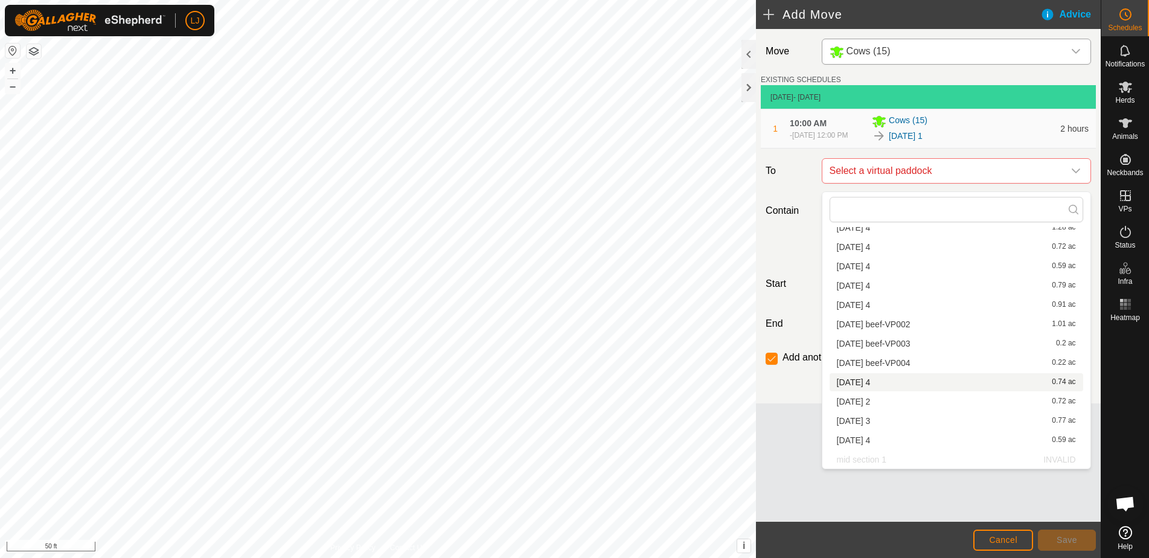
scroll to position [94, 0]
click at [937, 397] on li "[DATE] 2 0.72 ac" at bounding box center [955, 401] width 253 height 18
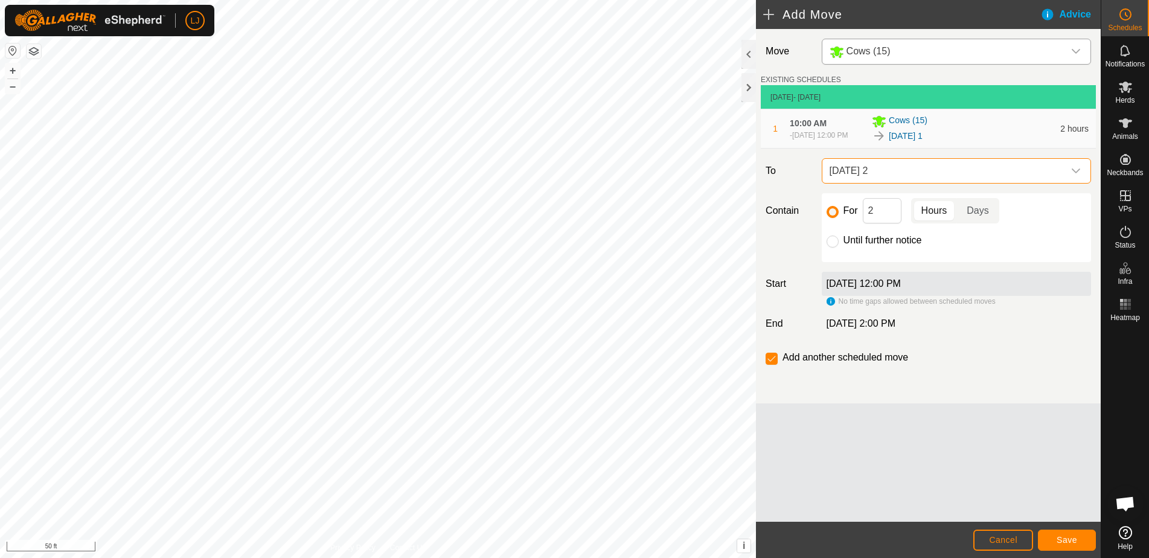
click at [1071, 551] on footer "Cancel Save" at bounding box center [928, 539] width 345 height 36
click at [1063, 540] on span "Save" at bounding box center [1066, 540] width 21 height 10
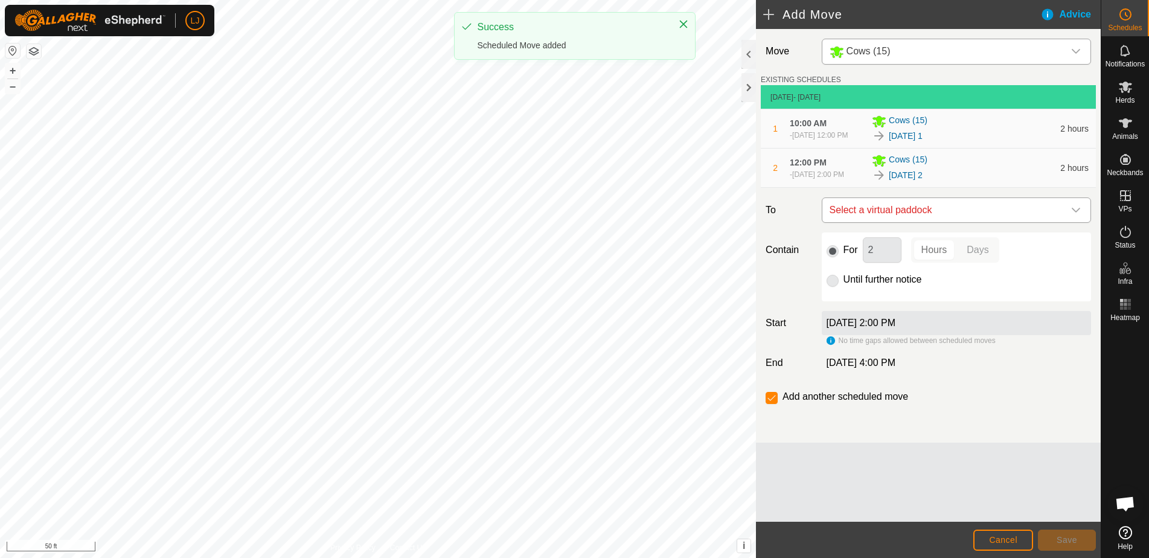
click at [989, 221] on span "Select a virtual paddock" at bounding box center [943, 210] width 239 height 24
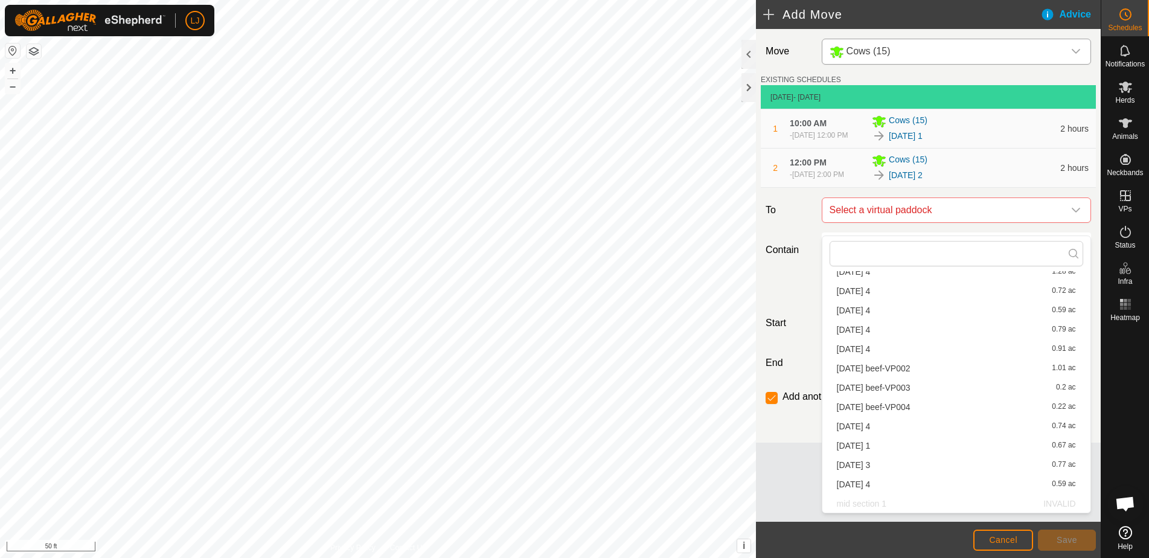
click at [989, 465] on li "[DATE] 3 0.77 ac" at bounding box center [955, 465] width 253 height 18
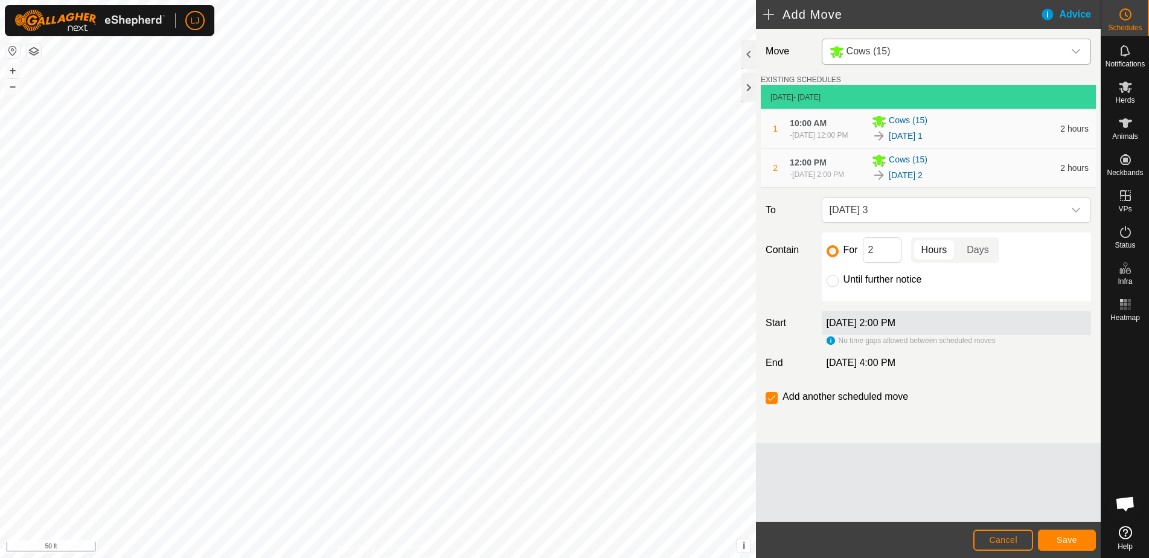
click at [1064, 539] on span "Save" at bounding box center [1066, 540] width 21 height 10
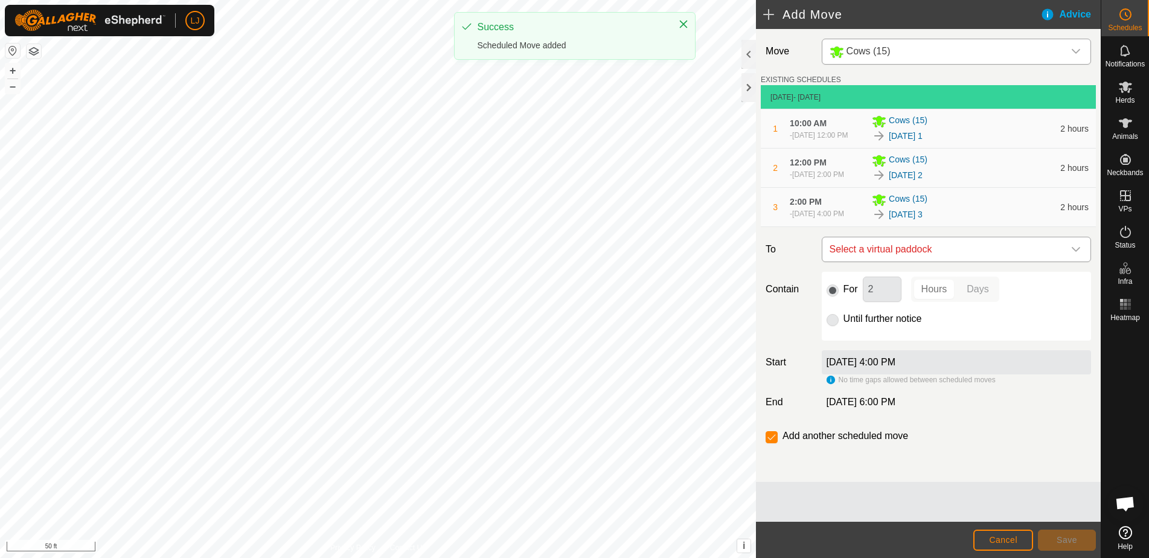
click at [965, 260] on span "Select a virtual paddock" at bounding box center [943, 249] width 239 height 24
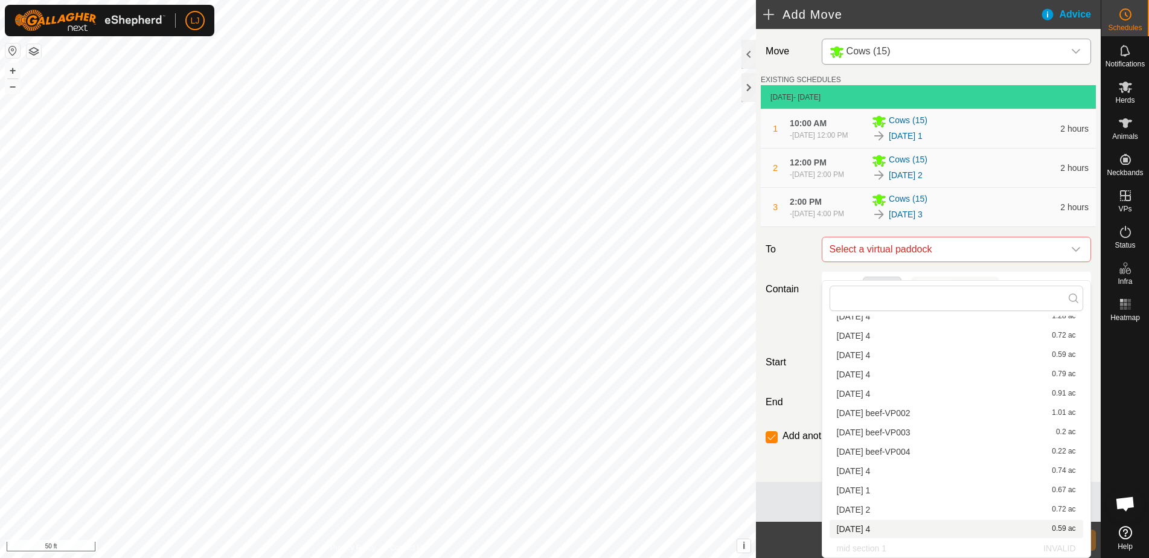
click at [932, 527] on li "[DATE] 4 0.59 ac" at bounding box center [955, 529] width 253 height 18
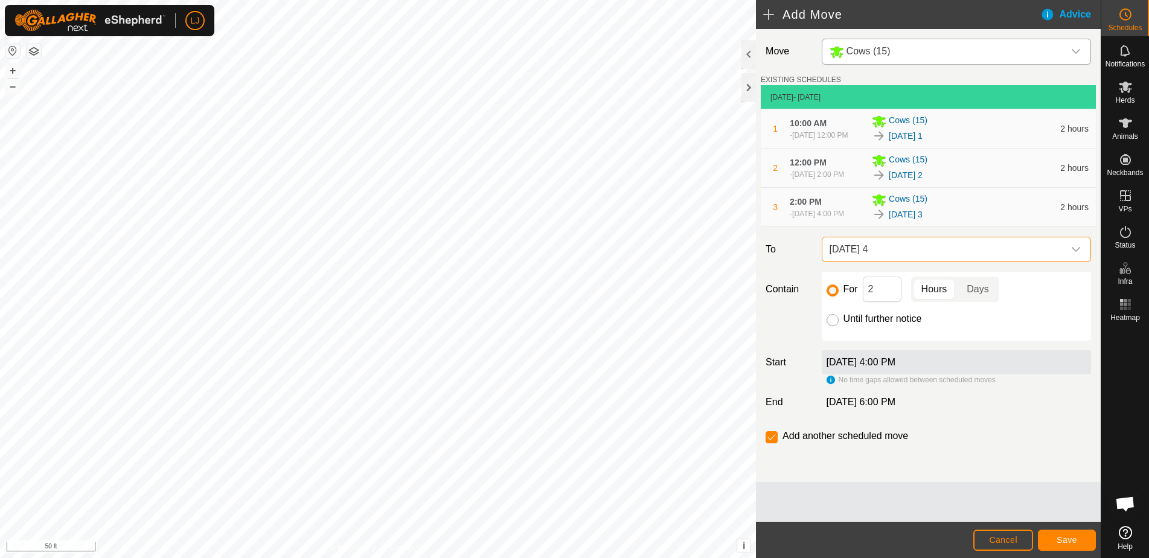
click at [830, 326] on input "Until further notice" at bounding box center [832, 320] width 12 height 12
radio input "true"
checkbox input "false"
click at [1058, 541] on span "Save" at bounding box center [1066, 540] width 21 height 10
